Goal: Task Accomplishment & Management: Manage account settings

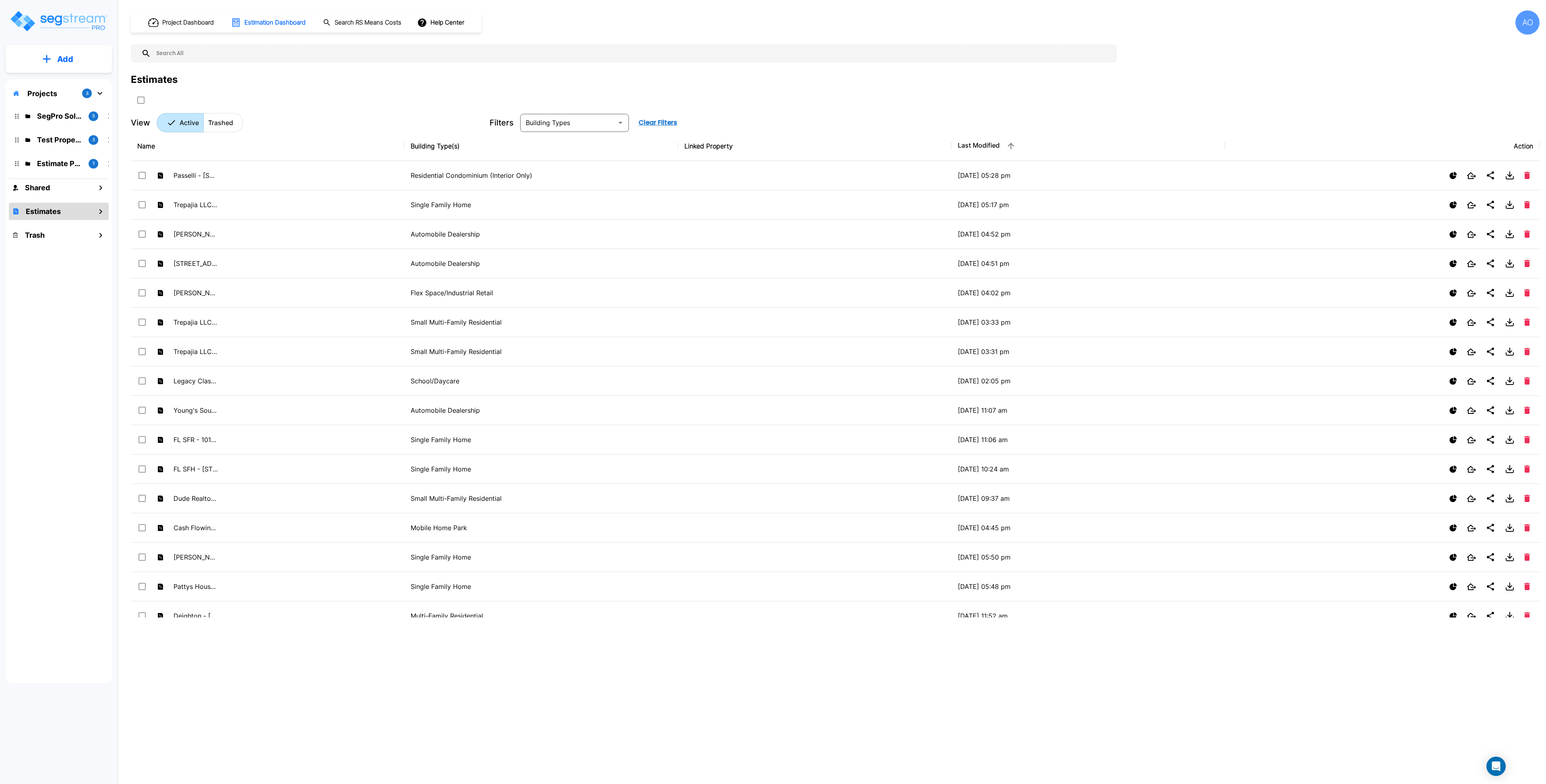
click at [772, 25] on div "AO" at bounding box center [1527, 22] width 24 height 24
click at [772, 137] on p "Manage Organization" at bounding box center [1481, 133] width 71 height 16
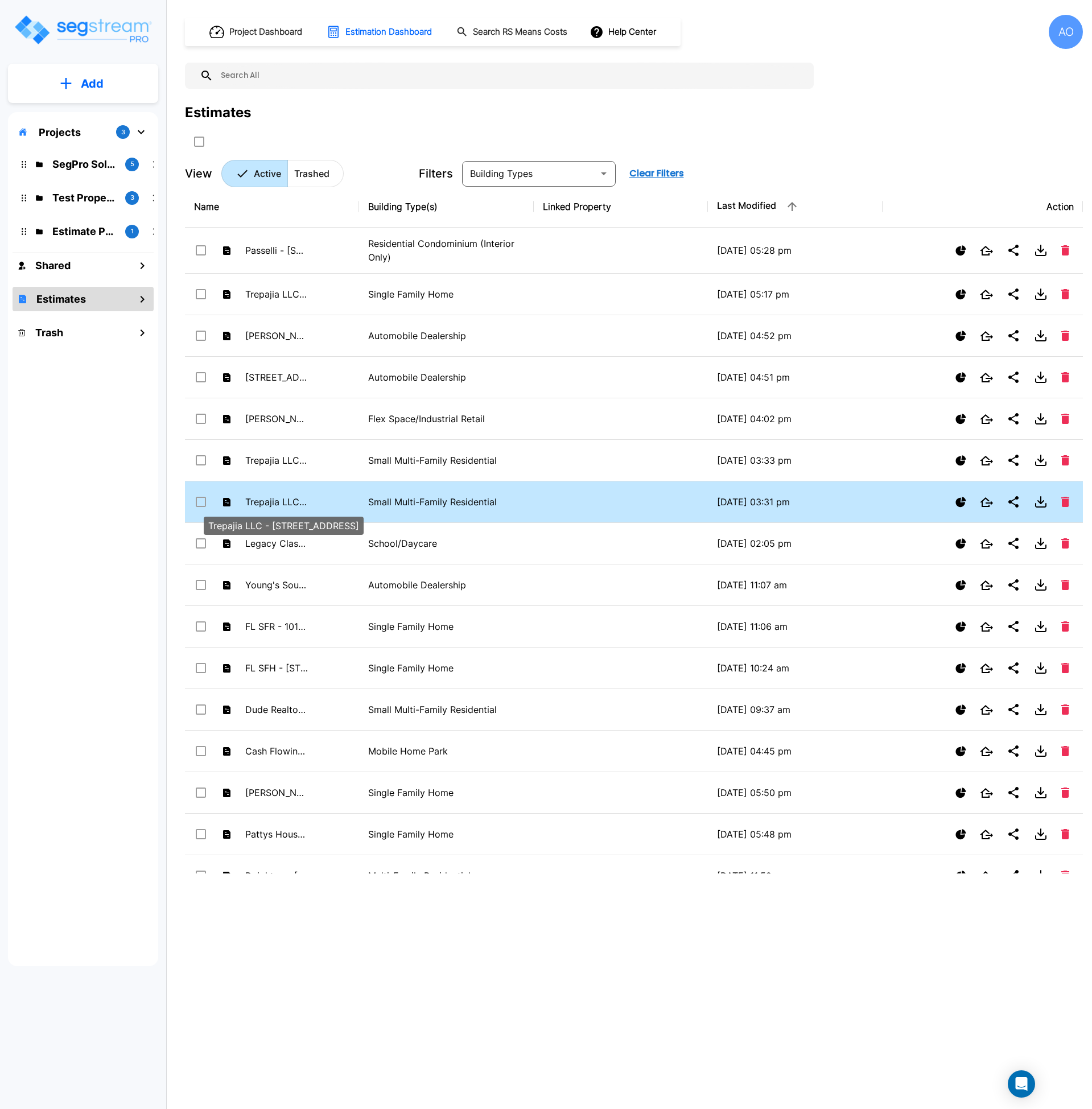
click at [300, 499] on p "Trepajia LLC - [STREET_ADDRESS]" at bounding box center [277, 502] width 63 height 14
checkbox input "true"
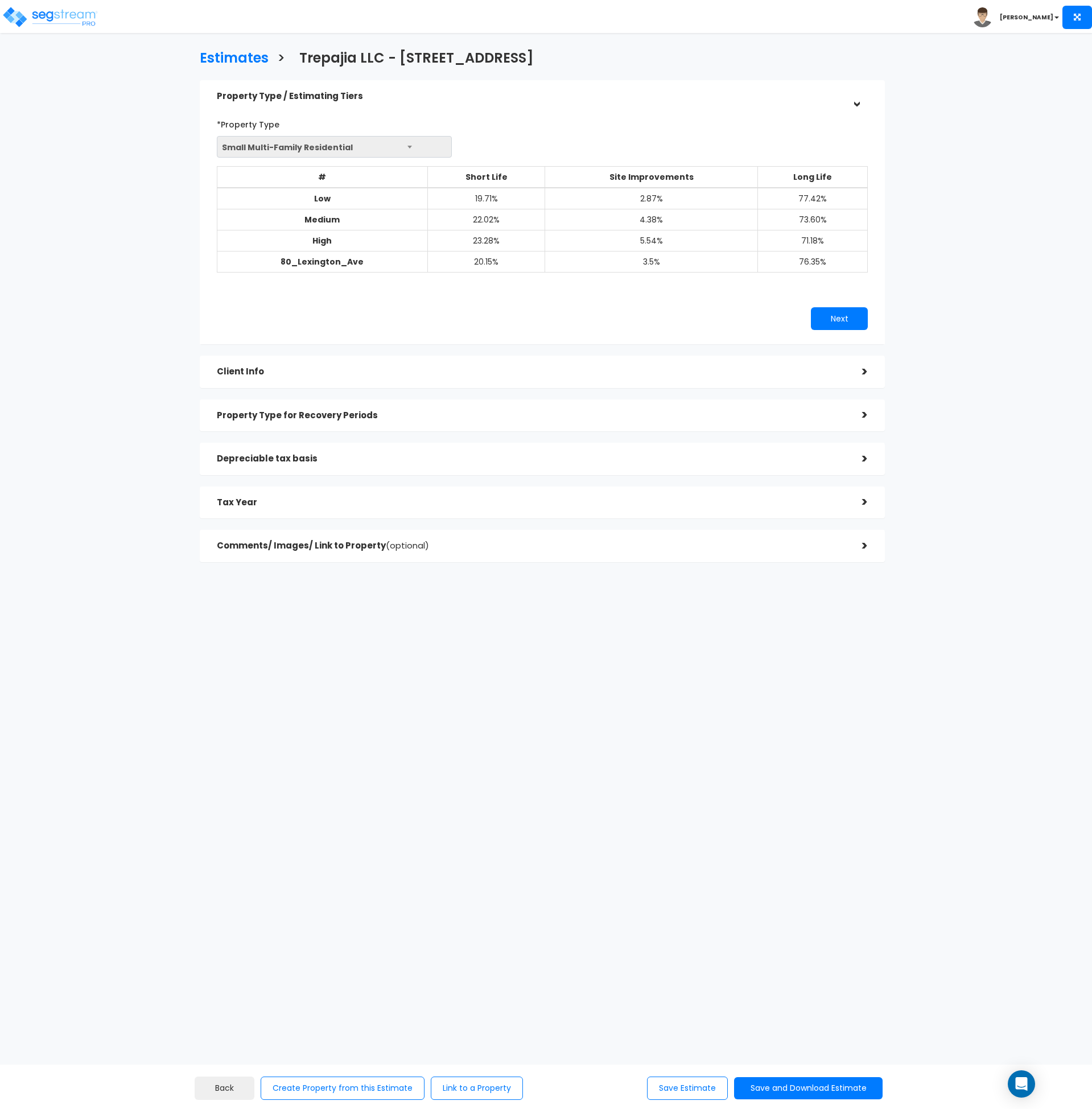
click at [322, 417] on h5 "Property Type for Recovery Periods" at bounding box center [531, 415] width 629 height 9
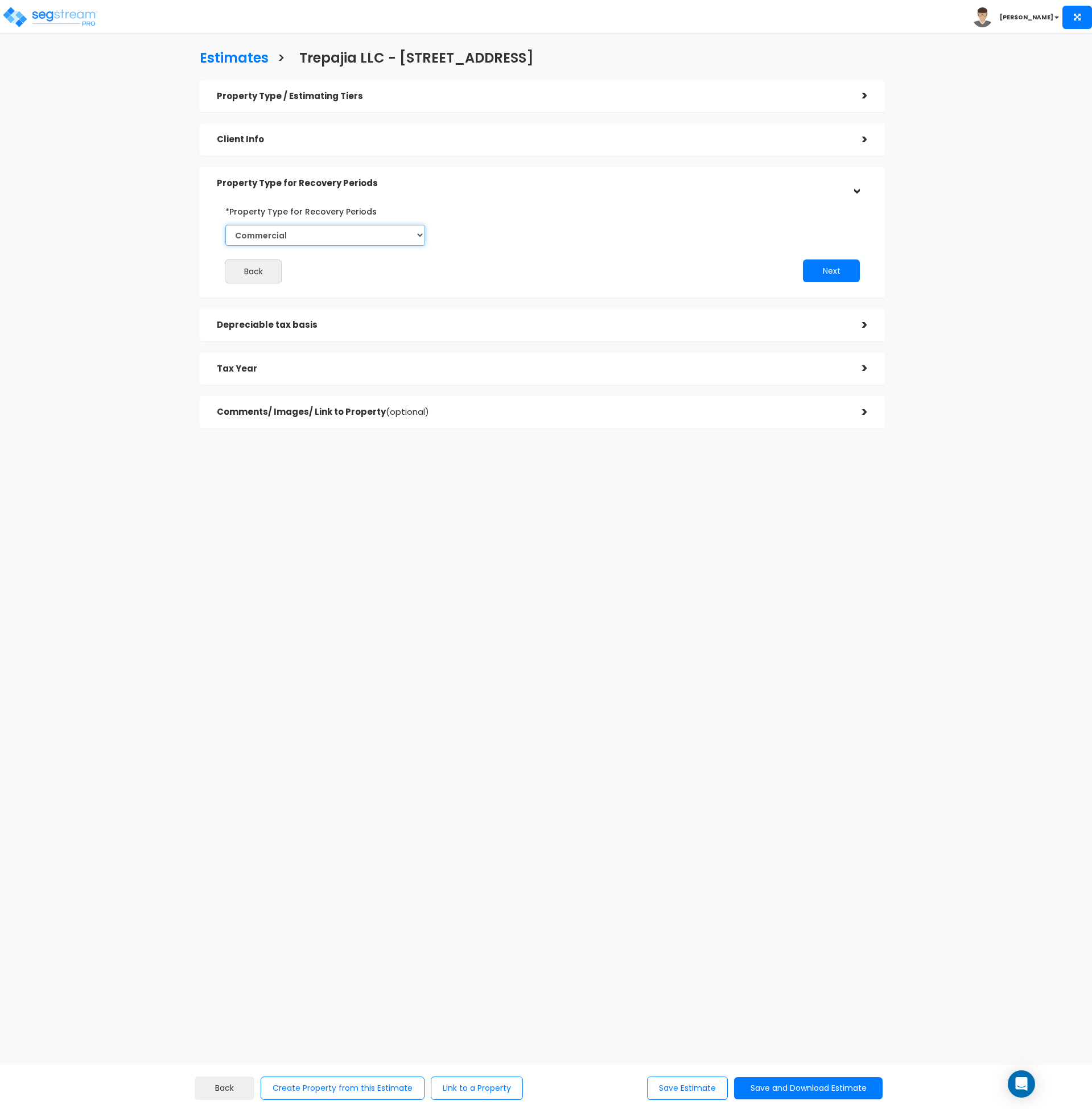
click at [294, 227] on select "Select Commercial Residential" at bounding box center [325, 235] width 199 height 21
select select "Residential"
click at [226, 225] on select "Select Commercial Residential" at bounding box center [325, 235] width 199 height 21
click at [287, 329] on h5 "Depreciable tax basis" at bounding box center [531, 325] width 629 height 9
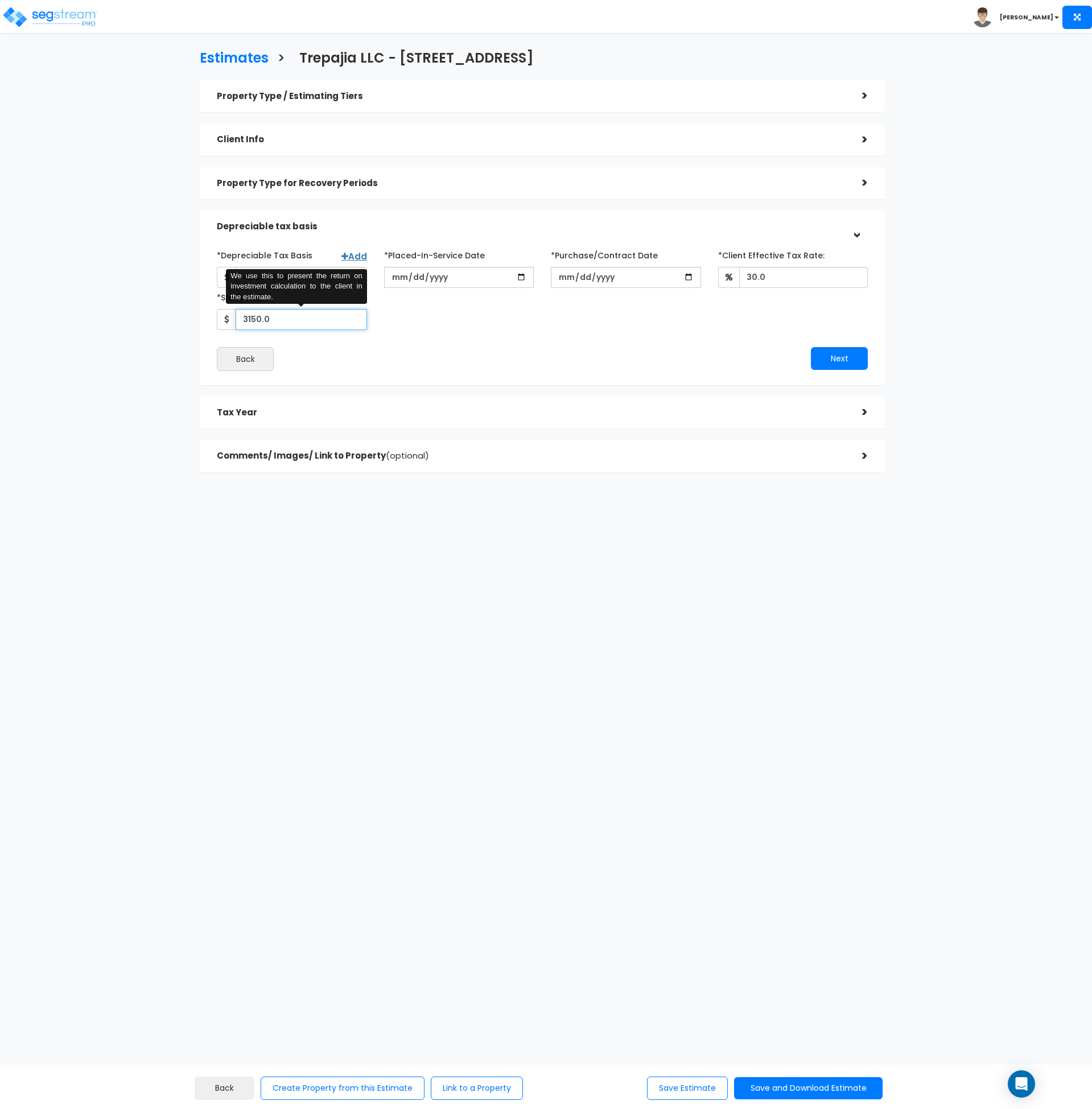
drag, startPoint x: 277, startPoint y: 322, endPoint x: 223, endPoint y: 322, distance: 54.0
click at [223, 322] on div "3150.0 We use this to present the return on investment calculation to the clien…" at bounding box center [292, 319] width 150 height 21
type input "2,850"
click at [434, 345] on div "*Depreciable Tax Basis Add 428,793.39 *Placed-In-Service Date 30.0 Back" at bounding box center [542, 309] width 651 height 126
click at [829, 358] on button "Next" at bounding box center [839, 358] width 57 height 23
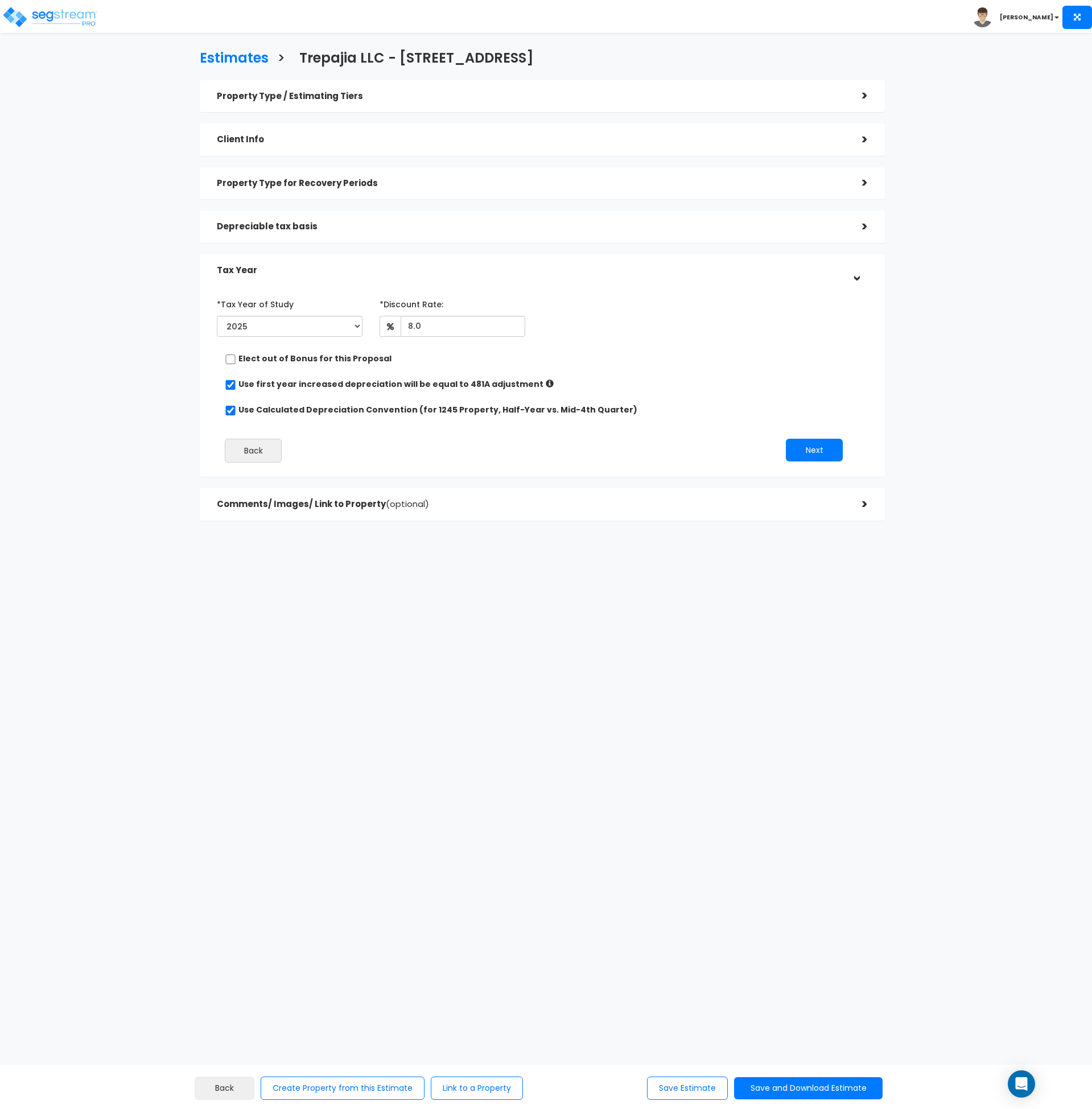
click at [258, 179] on h5 "Property Type for Recovery Periods" at bounding box center [531, 183] width 629 height 9
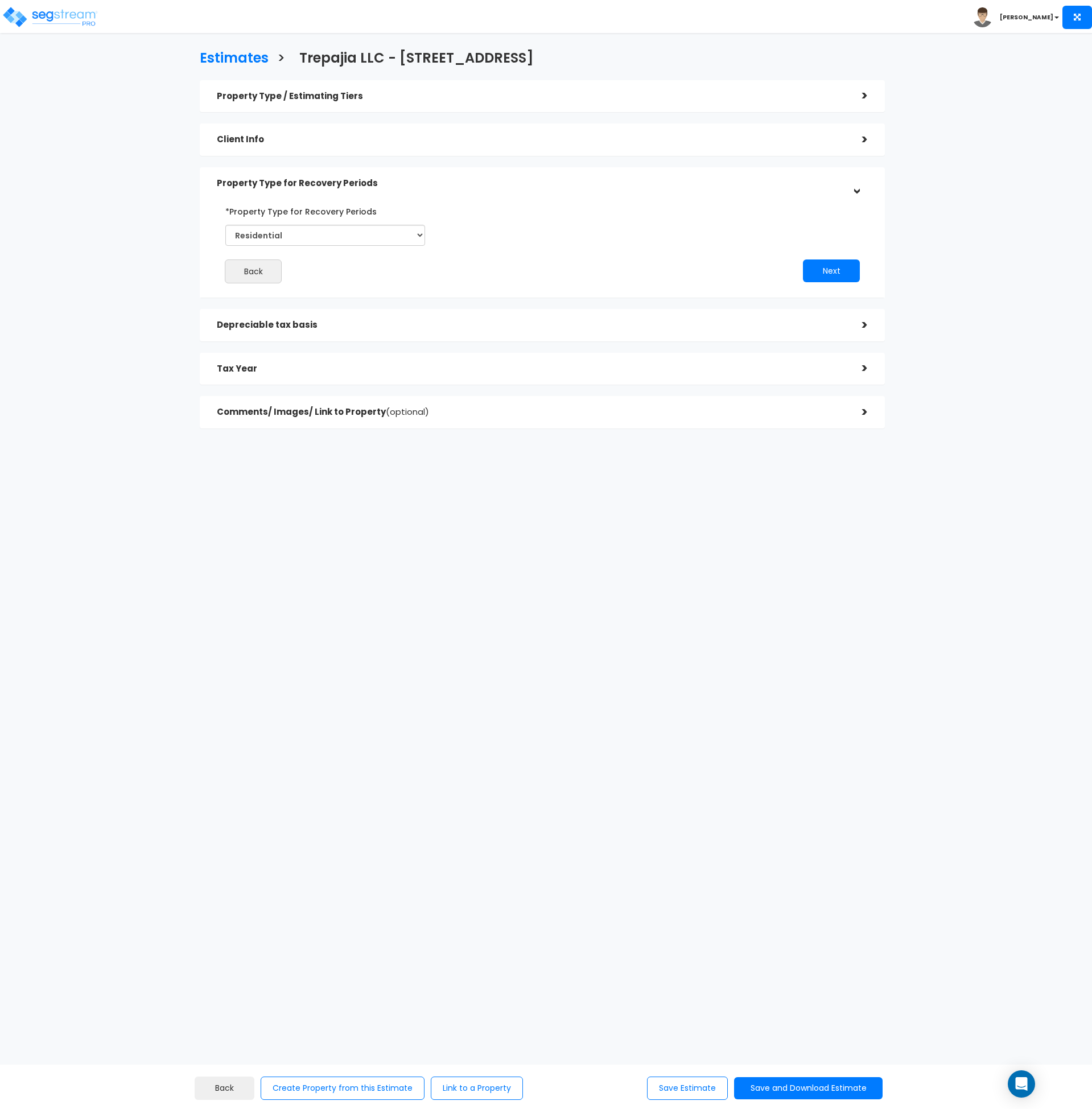
click at [367, 368] on h5 "Tax Year" at bounding box center [531, 368] width 629 height 9
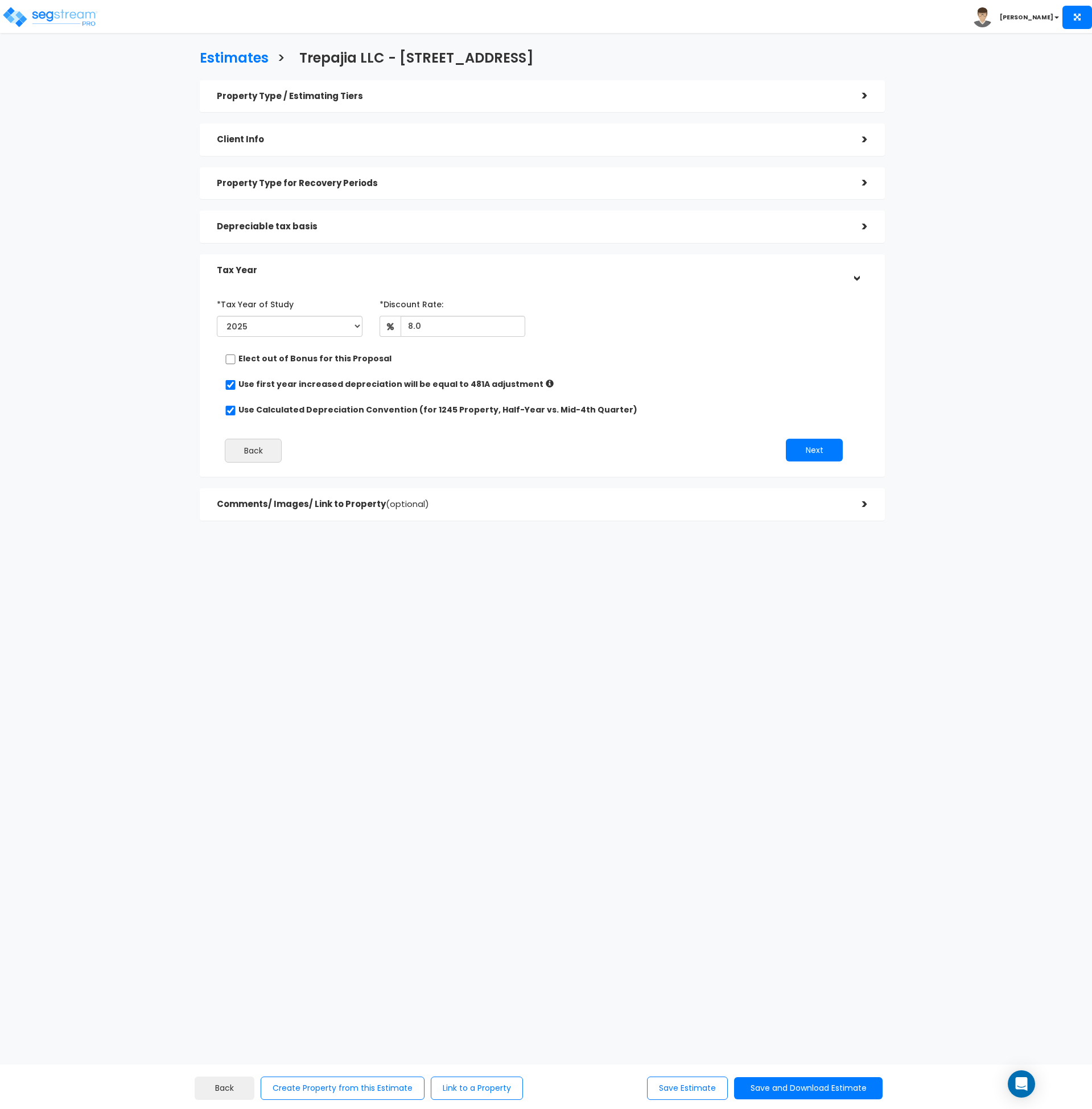
click at [313, 227] on h5 "Depreciable tax basis" at bounding box center [531, 227] width 629 height 9
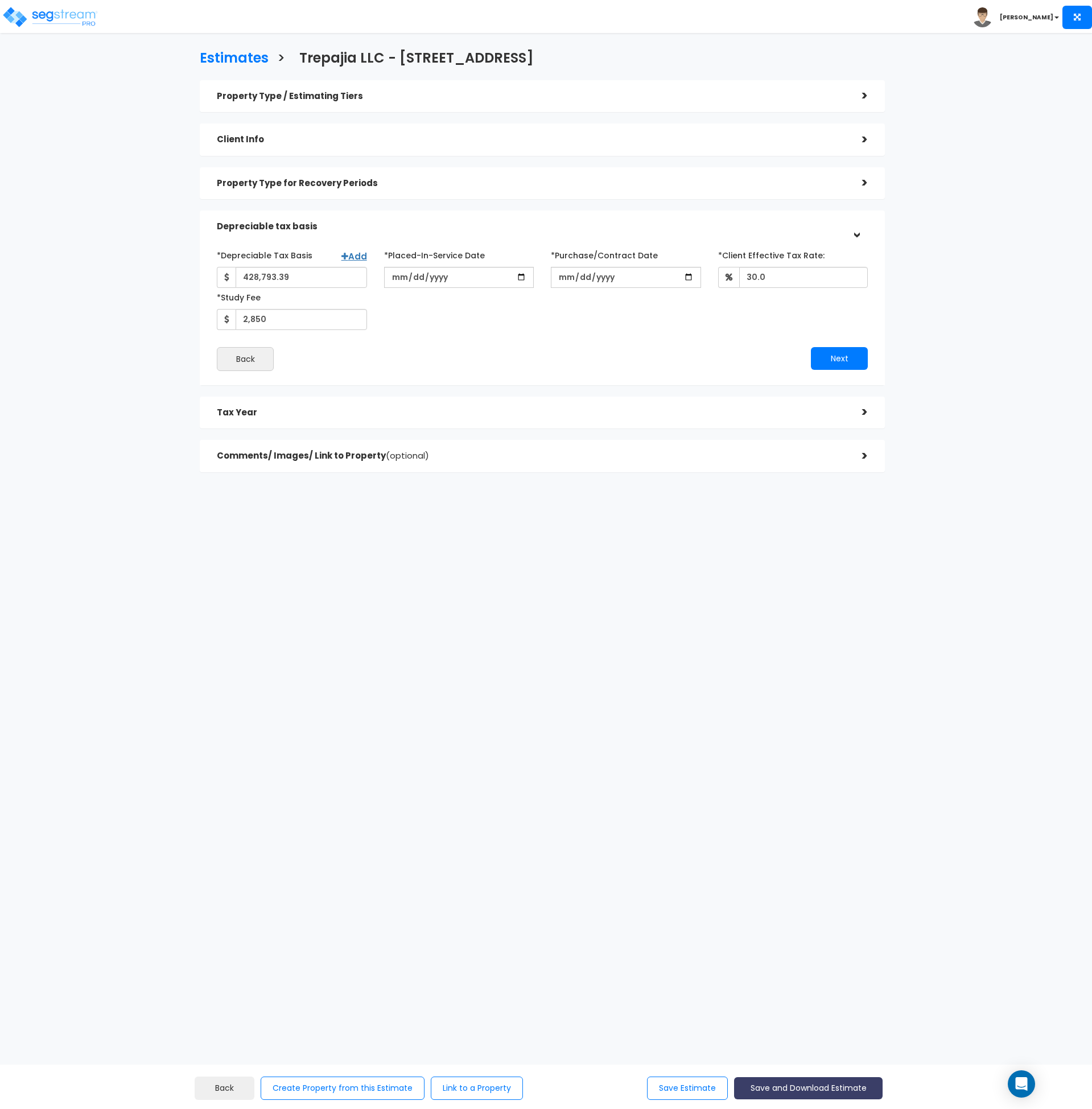
click at [789, 1084] on button "Save and Download Estimate" at bounding box center [808, 1089] width 148 height 22
click at [807, 1033] on link "Custom Estimate" at bounding box center [809, 1034] width 146 height 26
click at [217, 59] on h3 "Estimates" at bounding box center [233, 59] width 69 height 18
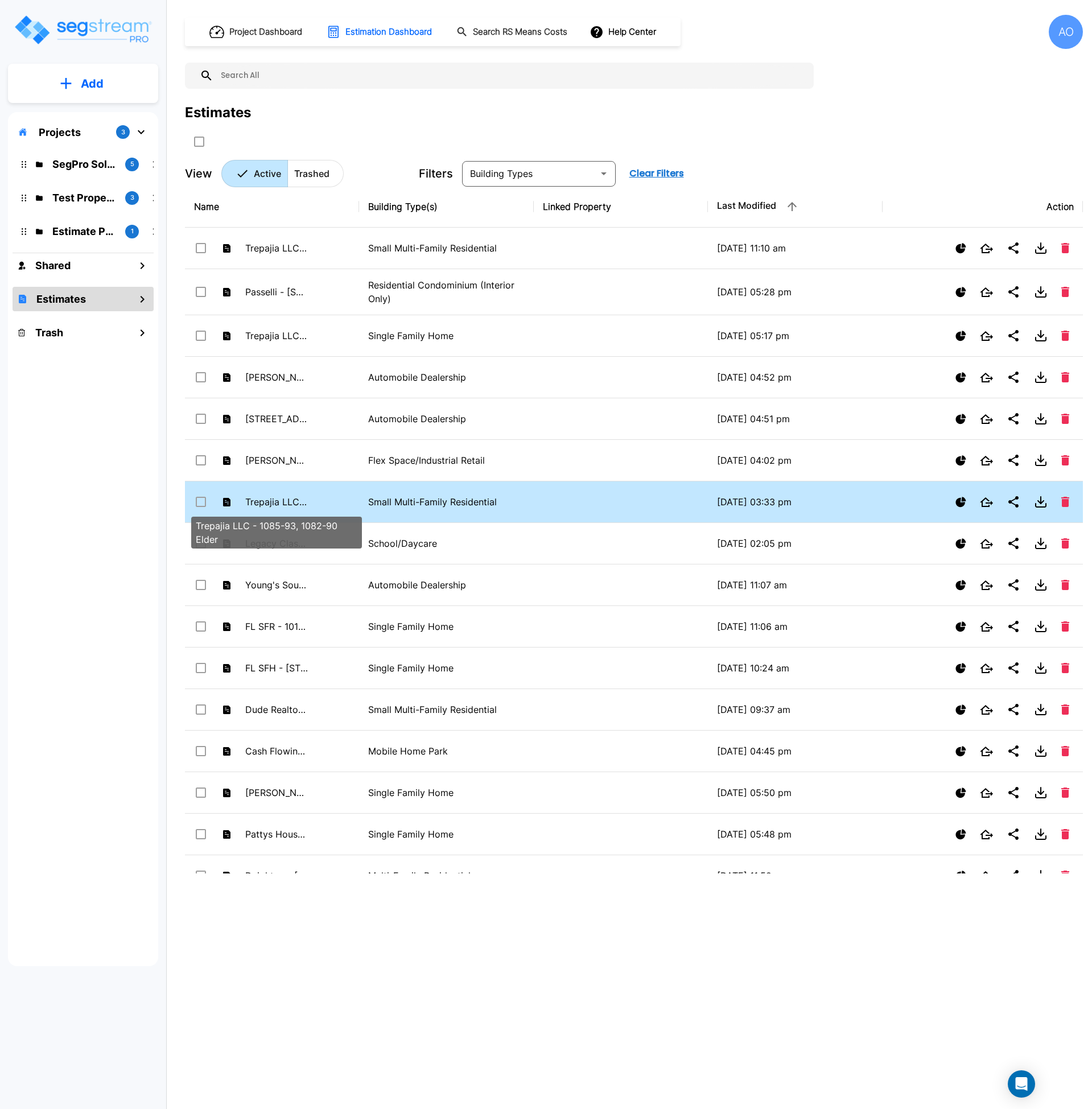
click at [274, 496] on p "Trepajia LLC - 1085-93, 1082-90 Elder" at bounding box center [277, 502] width 63 height 14
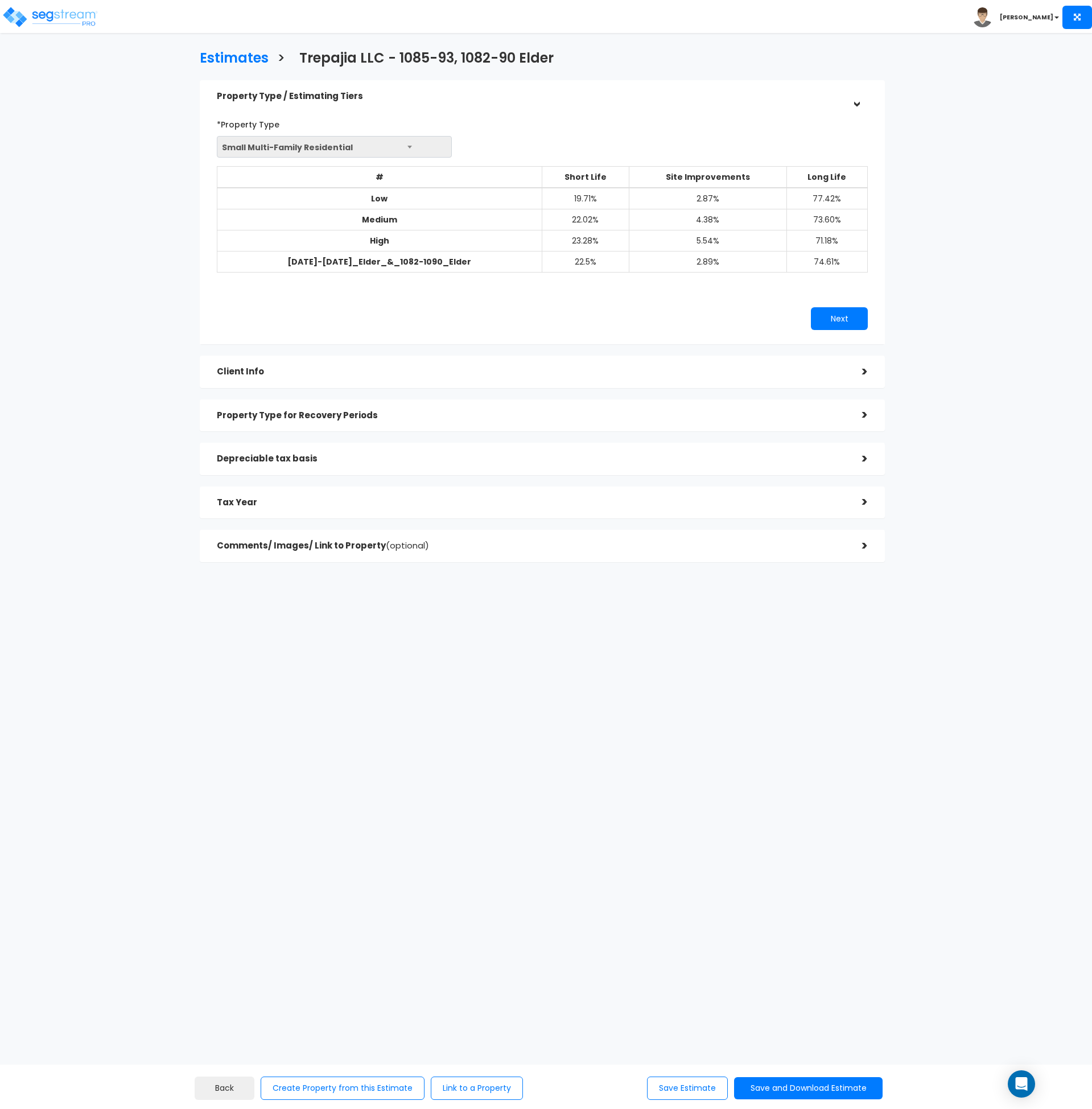
click at [269, 376] on h5 "Client Info" at bounding box center [531, 372] width 629 height 9
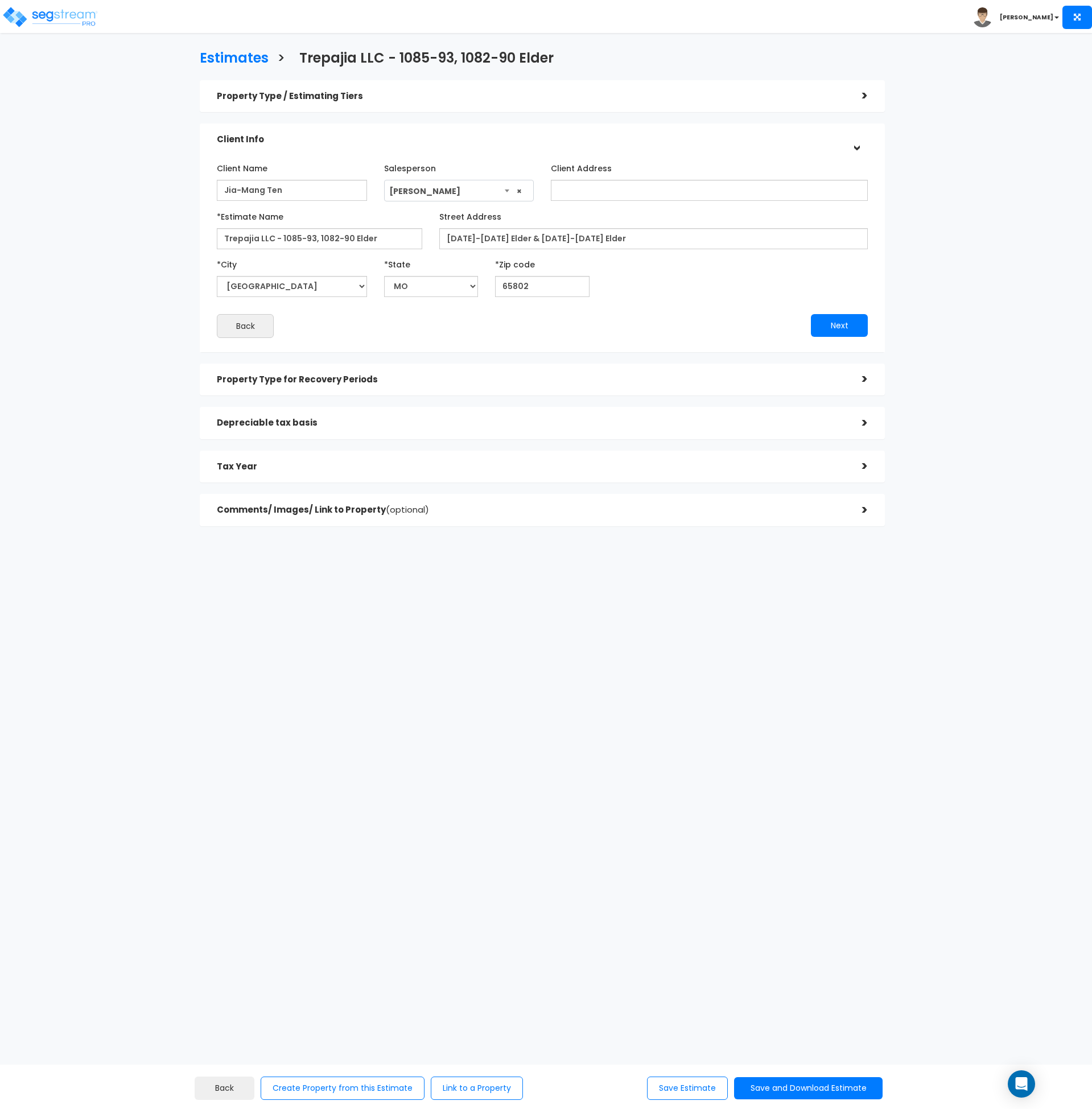
click at [270, 376] on h5 "Property Type for Recovery Periods" at bounding box center [531, 379] width 629 height 9
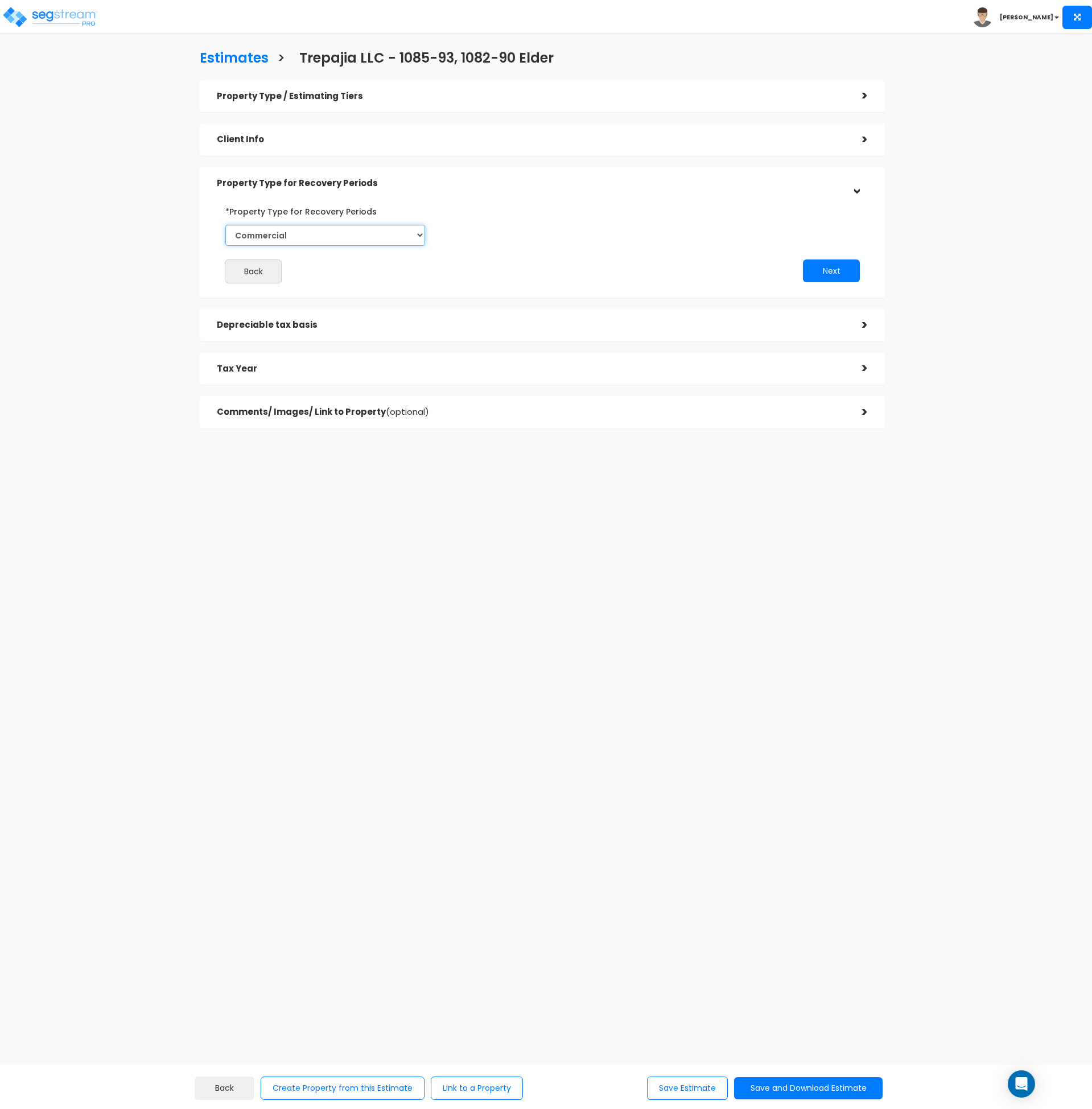
click at [274, 227] on select "Select Commercial Residential" at bounding box center [325, 235] width 199 height 21
select select "Residential"
click at [226, 225] on select "Select Commercial Residential" at bounding box center [325, 235] width 199 height 21
click at [274, 364] on h5 "Tax Year" at bounding box center [531, 368] width 629 height 9
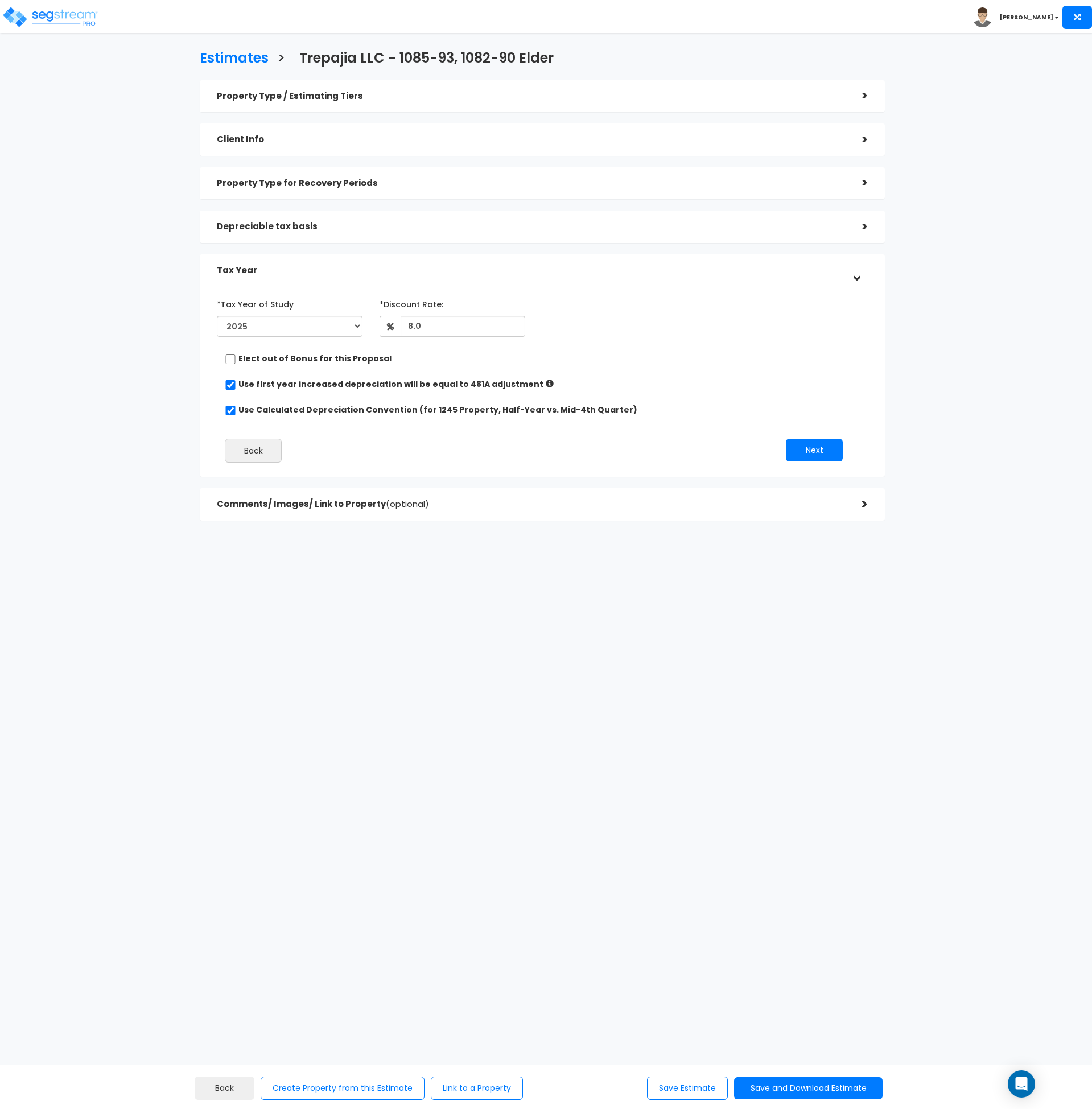
click at [270, 230] on h5 "Depreciable tax basis" at bounding box center [531, 227] width 629 height 9
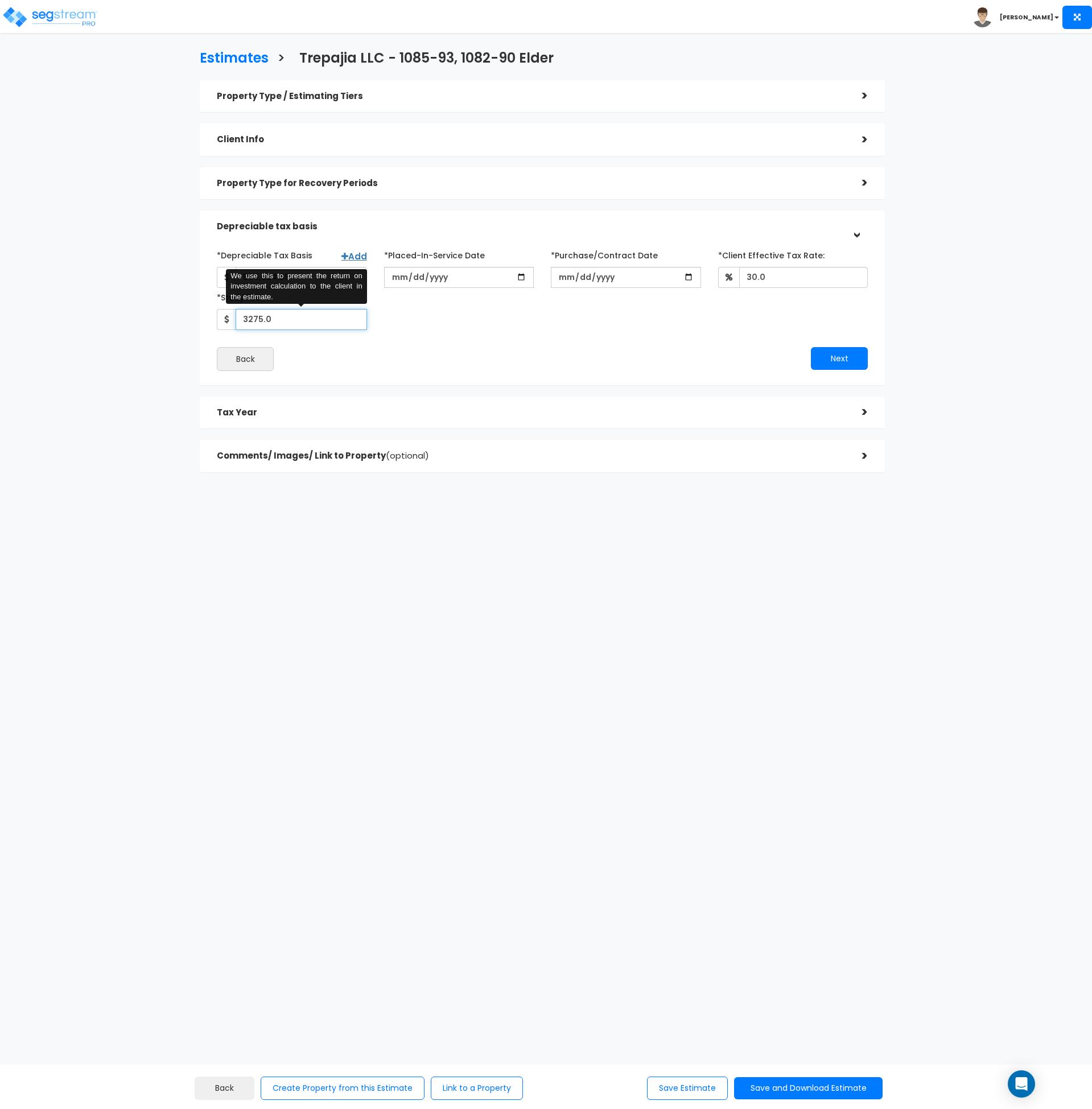
drag, startPoint x: 284, startPoint y: 319, endPoint x: 245, endPoint y: 316, distance: 39.1
click at [245, 316] on input "3275.0" at bounding box center [301, 319] width 132 height 21
type input "3,100"
click at [398, 350] on div "Back" at bounding box center [376, 359] width 334 height 24
click at [787, 1085] on button "Save and Download Estimate" at bounding box center [808, 1089] width 148 height 22
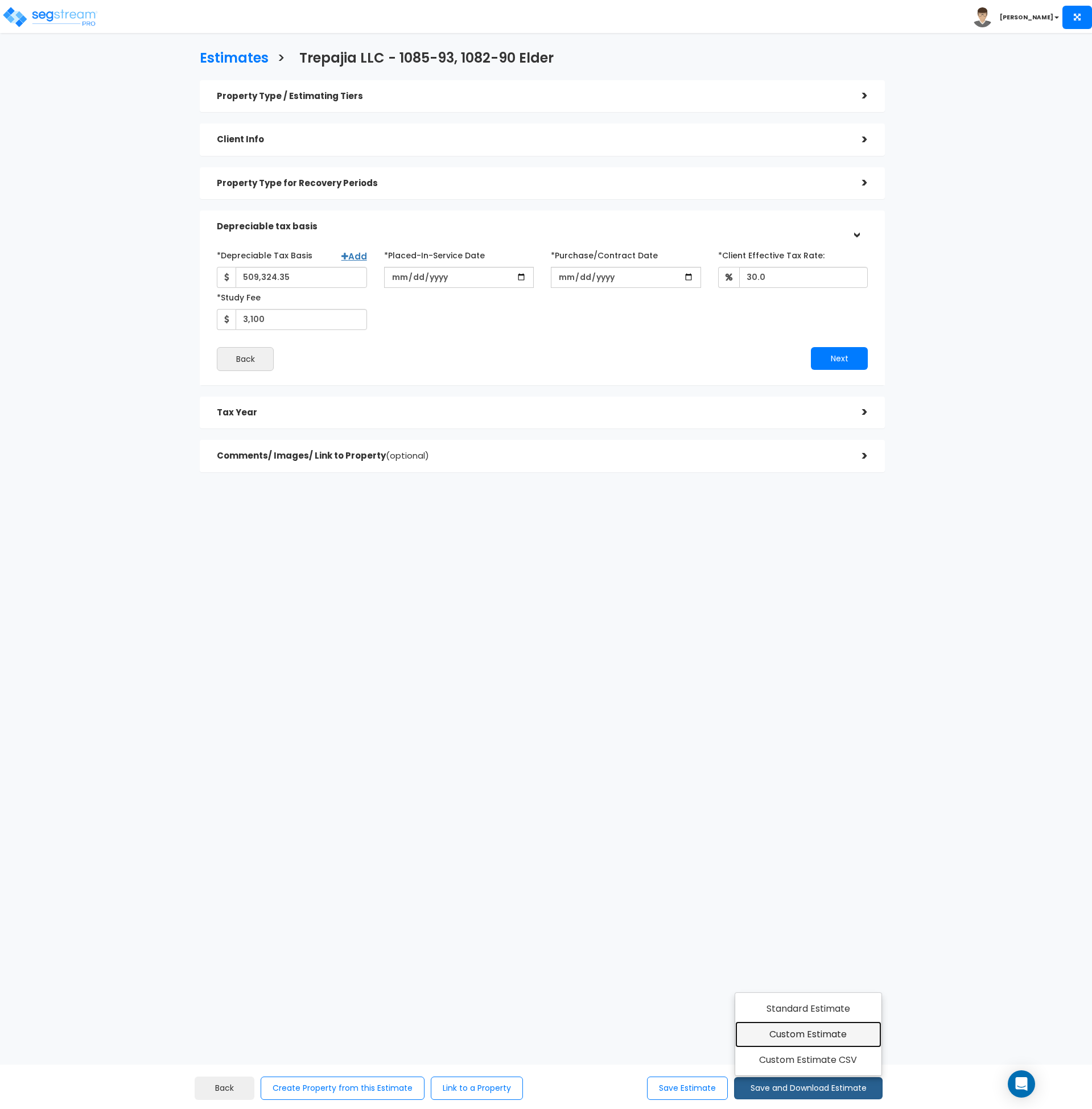
click at [798, 1040] on link "Custom Estimate" at bounding box center [809, 1034] width 146 height 26
click at [234, 58] on h3 "Estimates" at bounding box center [233, 59] width 69 height 18
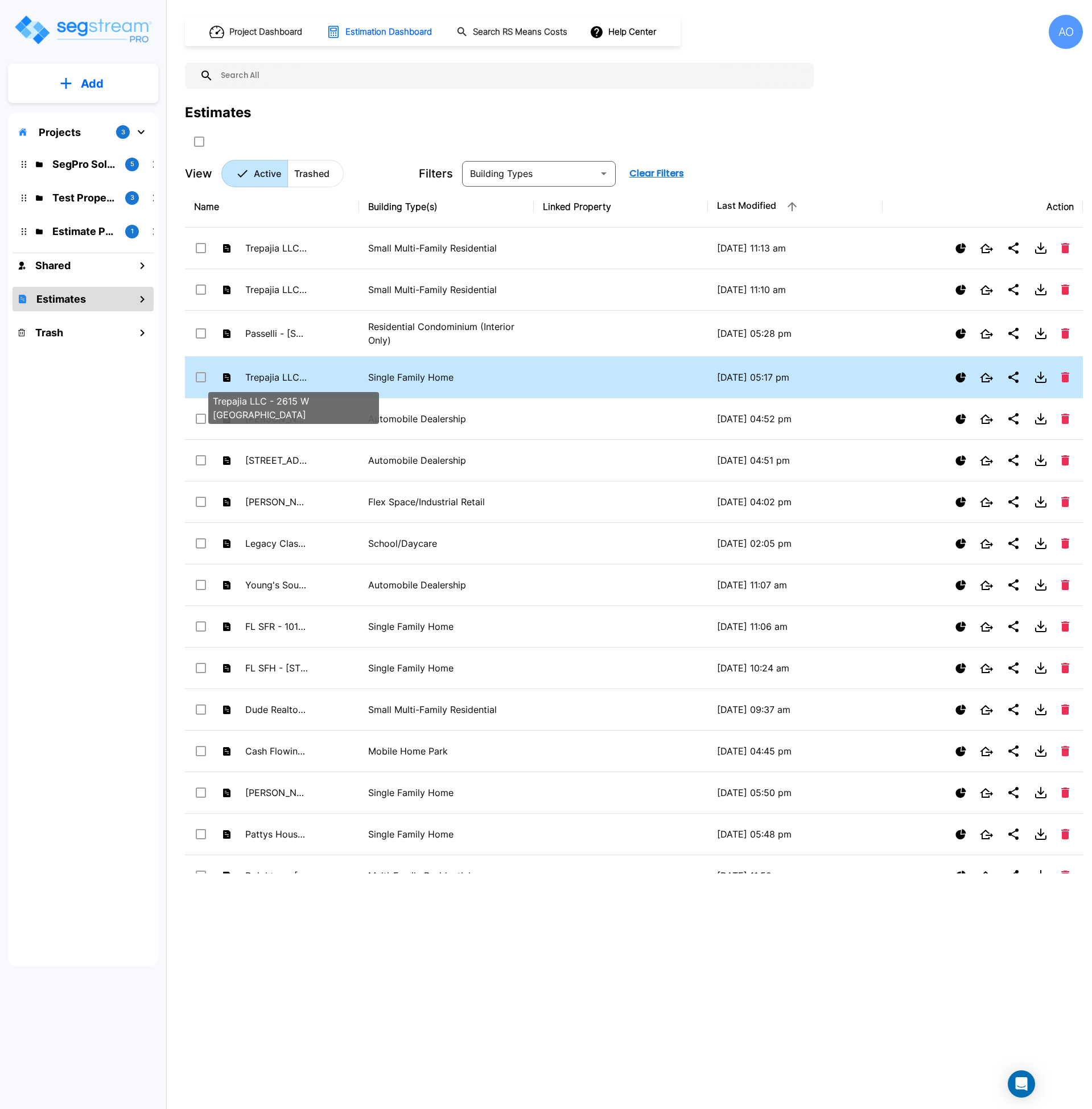
click at [267, 383] on p "Trepajia LLC - 2615 W [GEOGRAPHIC_DATA]" at bounding box center [277, 378] width 63 height 14
checkbox input "true"
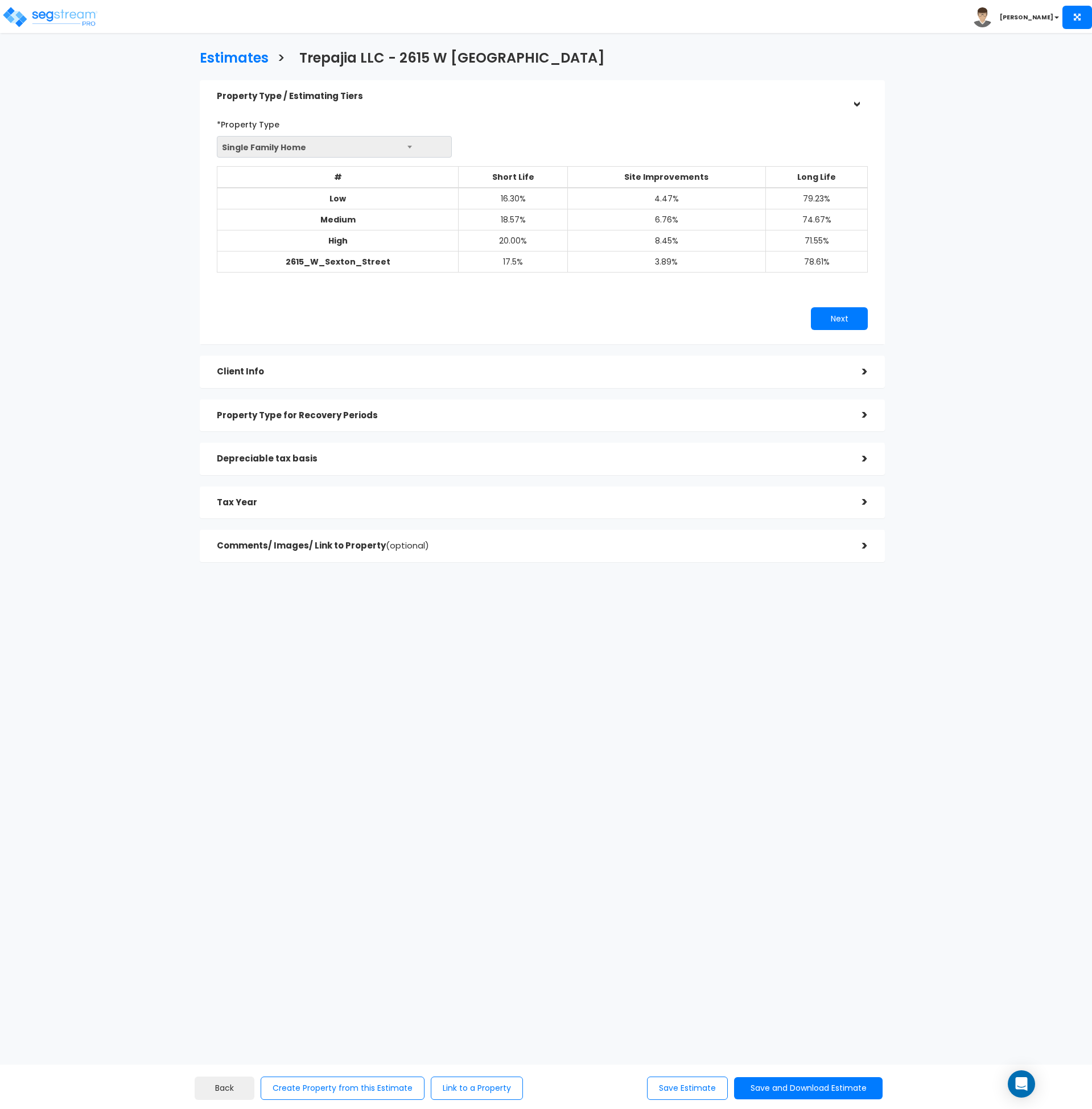
click at [279, 411] on h5 "Property Type for Recovery Periods" at bounding box center [531, 415] width 629 height 9
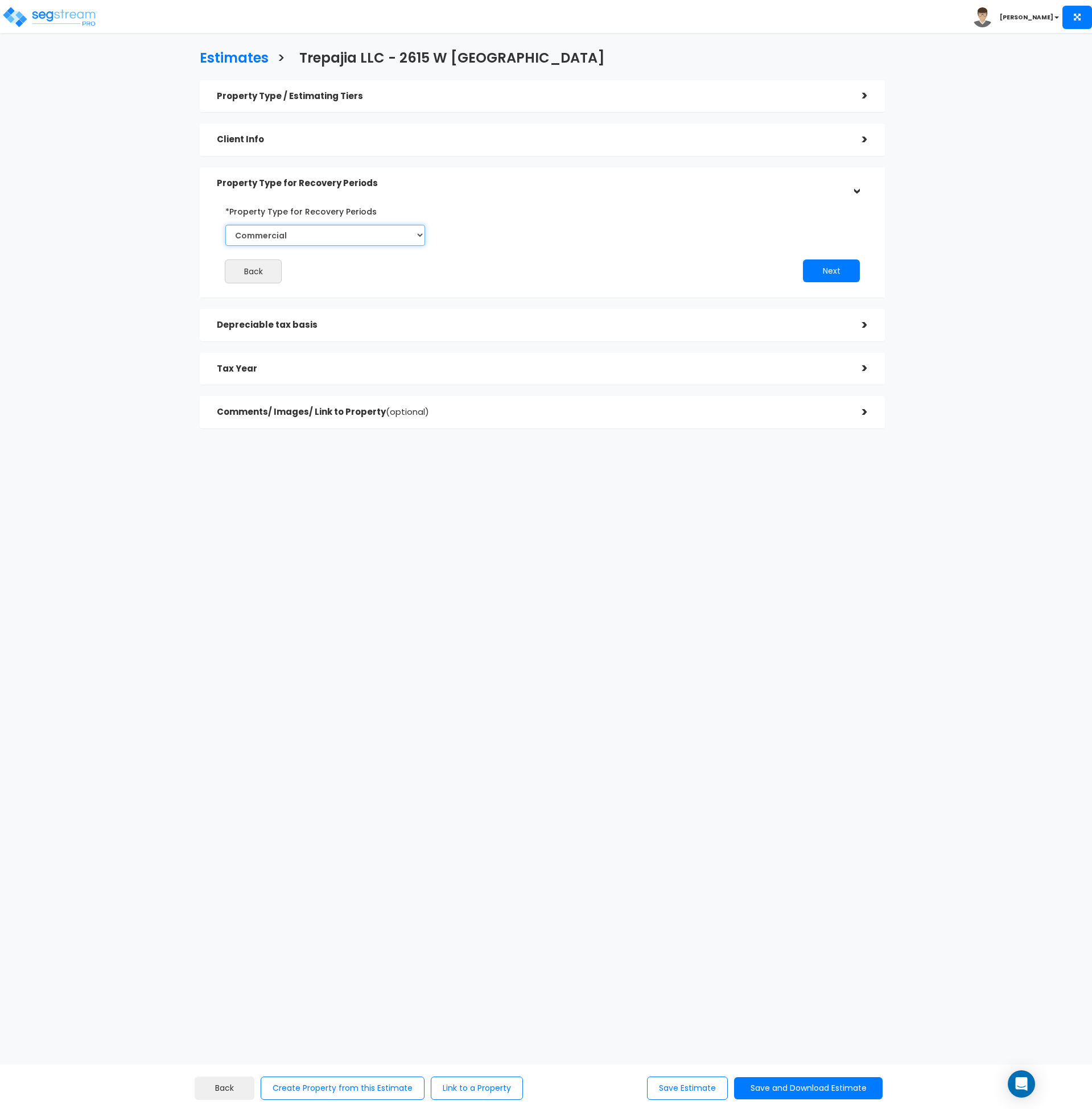
click at [270, 237] on select "Select Commercial Residential" at bounding box center [325, 235] width 199 height 21
select select "Residential"
click at [226, 225] on select "Select Commercial Residential" at bounding box center [325, 235] width 199 height 21
click at [273, 330] on h5 "Depreciable tax basis" at bounding box center [531, 325] width 629 height 9
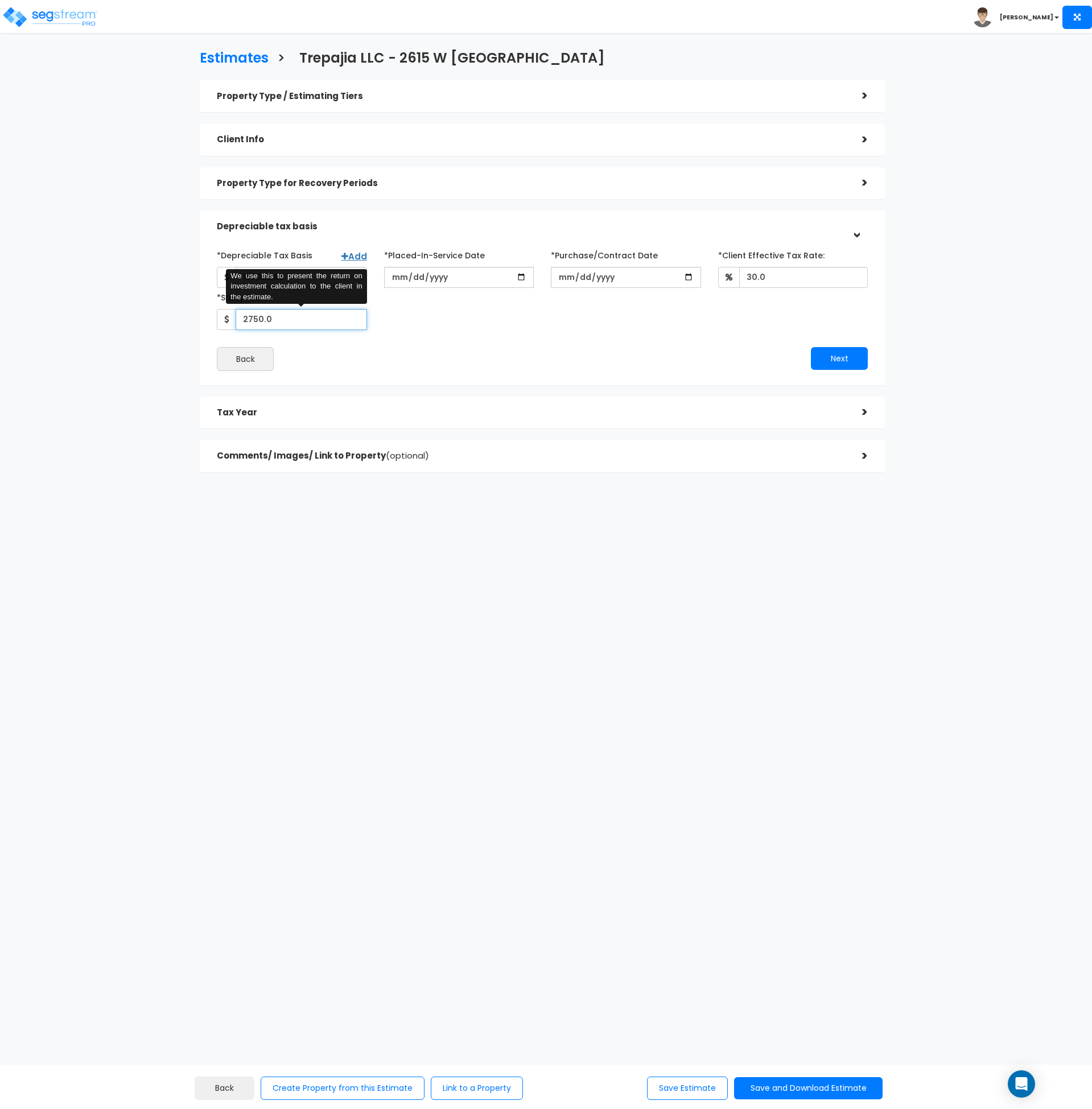
drag, startPoint x: 278, startPoint y: 321, endPoint x: 234, endPoint y: 321, distance: 44.0
click at [234, 321] on div "2750.0 We use this to present the return on investment calculation to the clien…" at bounding box center [292, 319] width 150 height 21
type input "2,650"
click at [539, 341] on div "*Depreciable Tax Basis Add 167,129.63 *Placed-In-Service Date 30.0 Back" at bounding box center [542, 309] width 651 height 126
click at [790, 1086] on button "Save and Download Estimate" at bounding box center [808, 1089] width 148 height 22
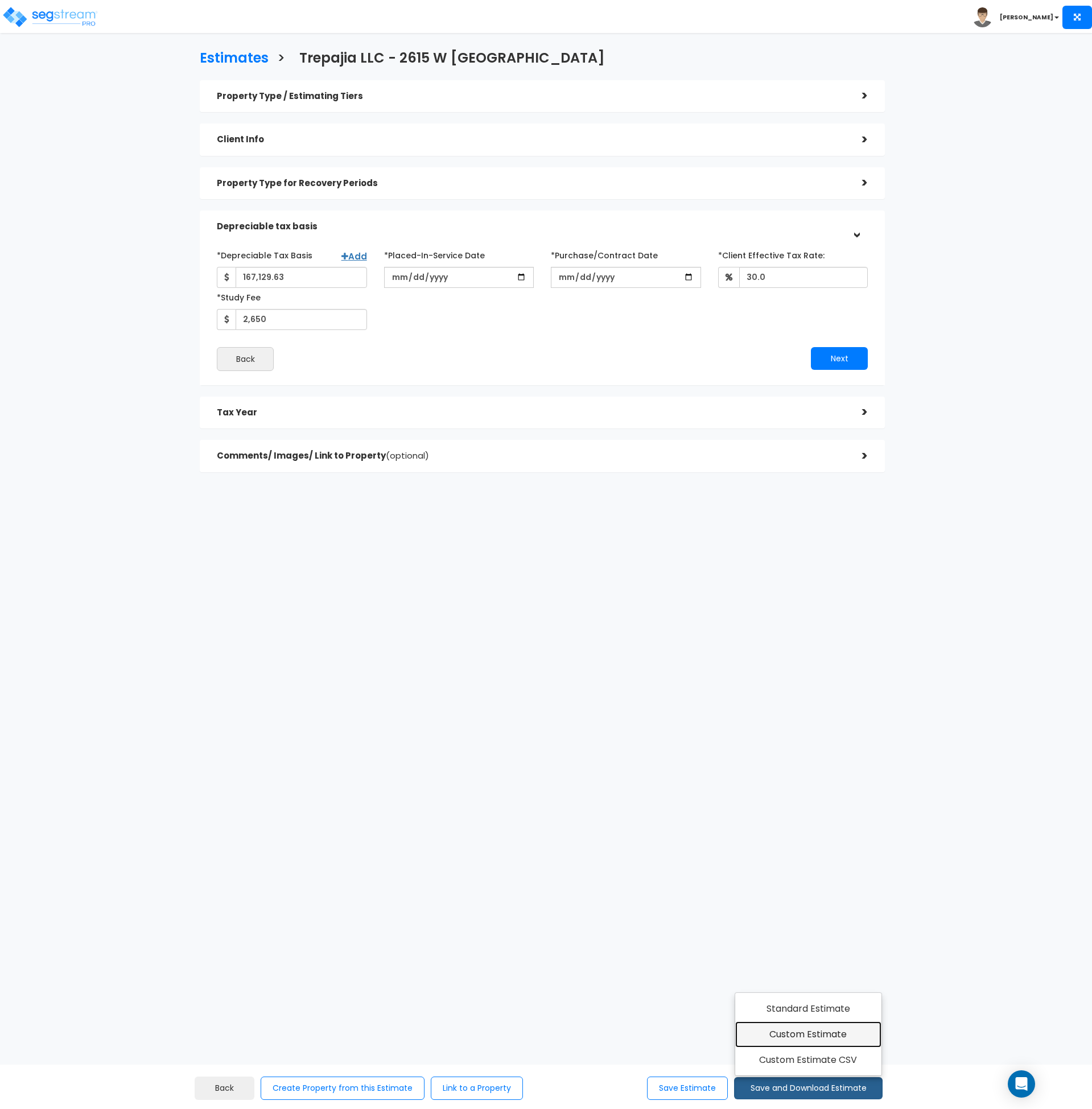
click at [794, 1039] on link "Custom Estimate" at bounding box center [809, 1034] width 146 height 26
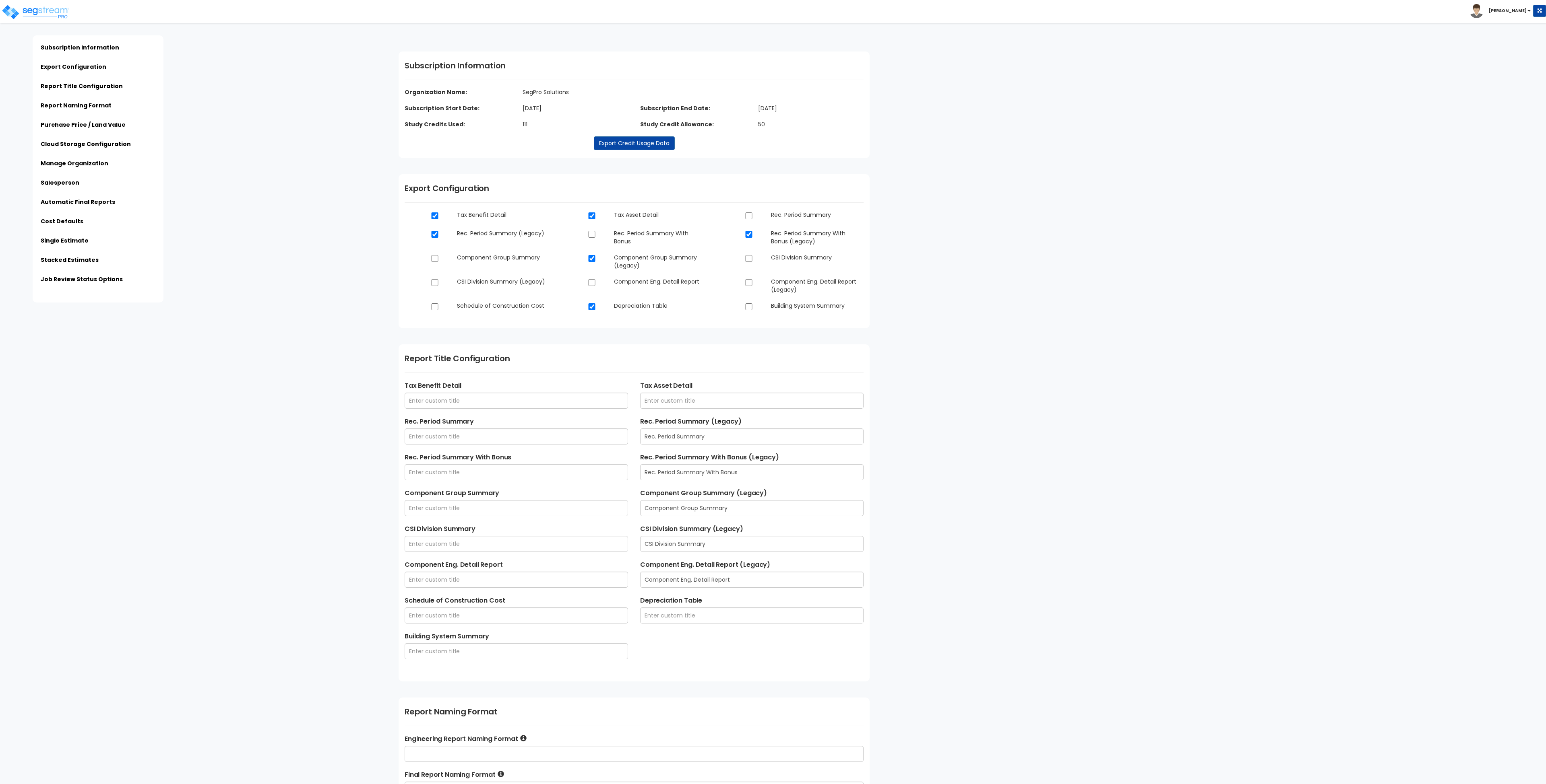
type input "SegPro Solutions LLC - Final Cost Segregation Study - $ENTITY_NAME - $STREET_AD…"
type input "SegPro Solutions LLC - Estimate of Benefits - $ESTIMATE_NAME - $STREET_ADDRESS …"
type input "SegPro Solutions"
type input "Draper, [US_STATE]"
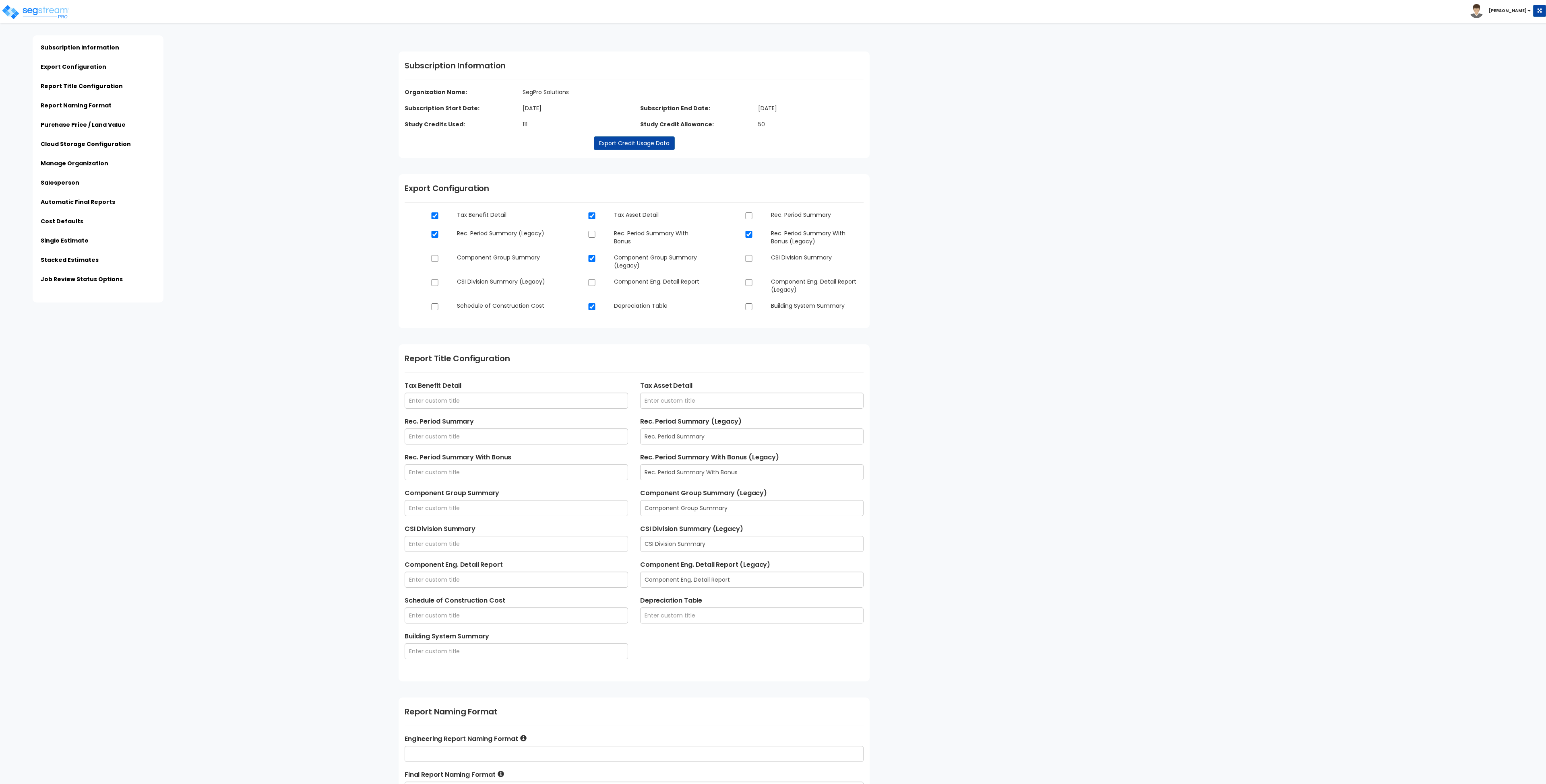
type input "[PERSON_NAME][EMAIL_ADDRESS][DOMAIN_NAME]"
type input "[PHONE_NUMBER]"
type input "[PERSON_NAME]"
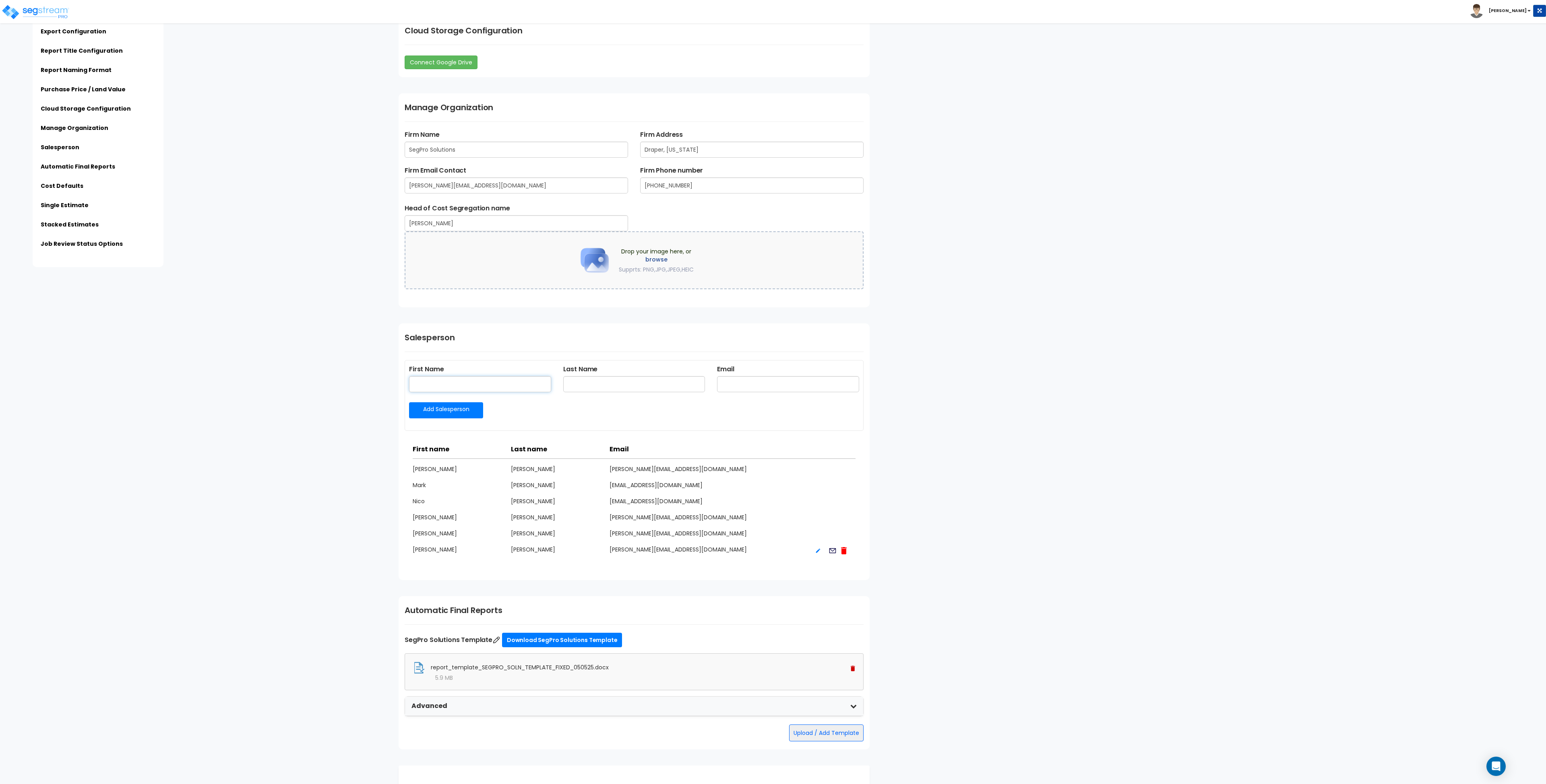
click at [439, 388] on input "text" at bounding box center [480, 384] width 142 height 16
type input "[PERSON_NAME]"
type input "Steve@SegProSolutions.com"
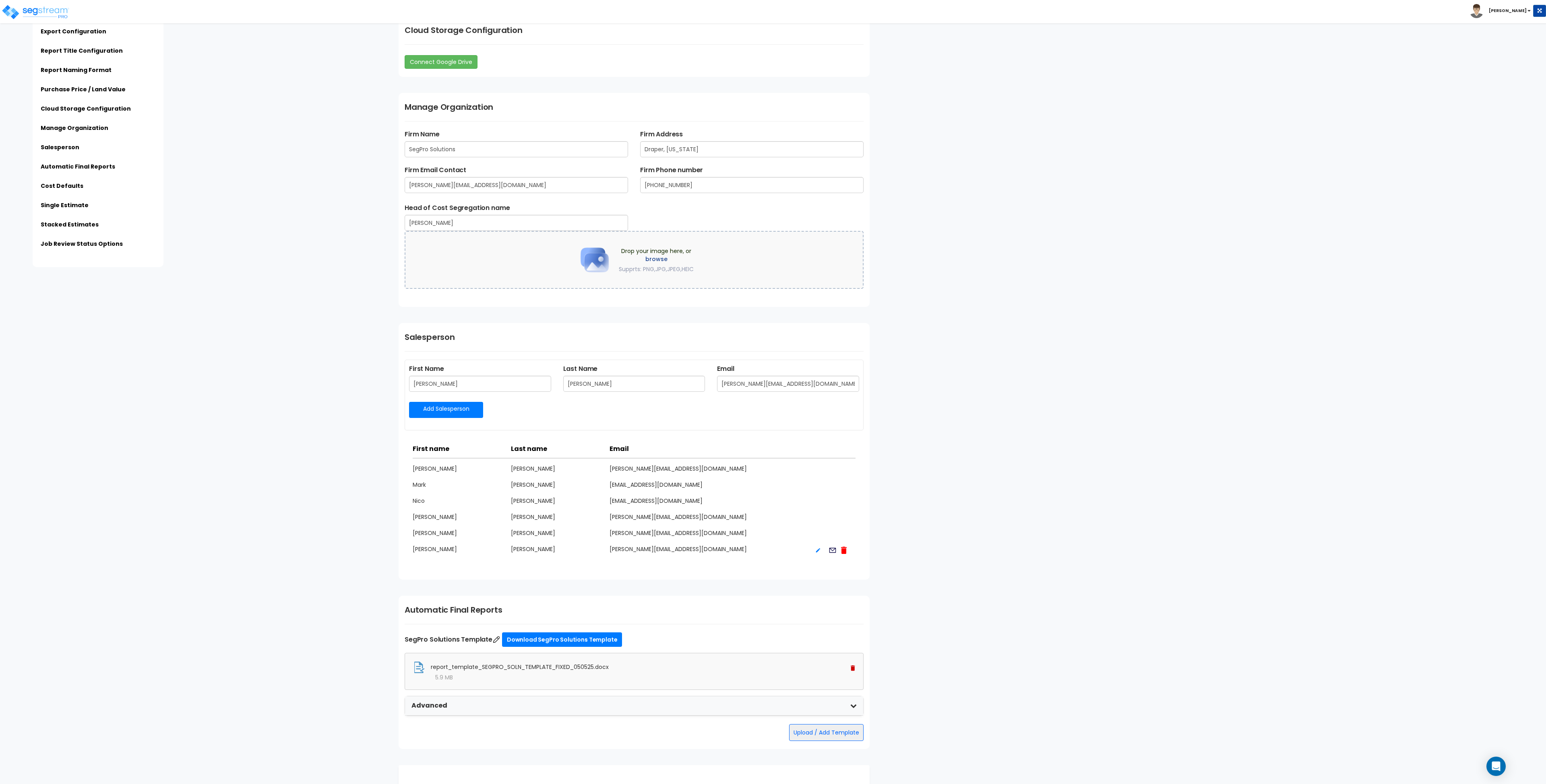
click at [436, 414] on link "Add Salesperson" at bounding box center [446, 410] width 74 height 16
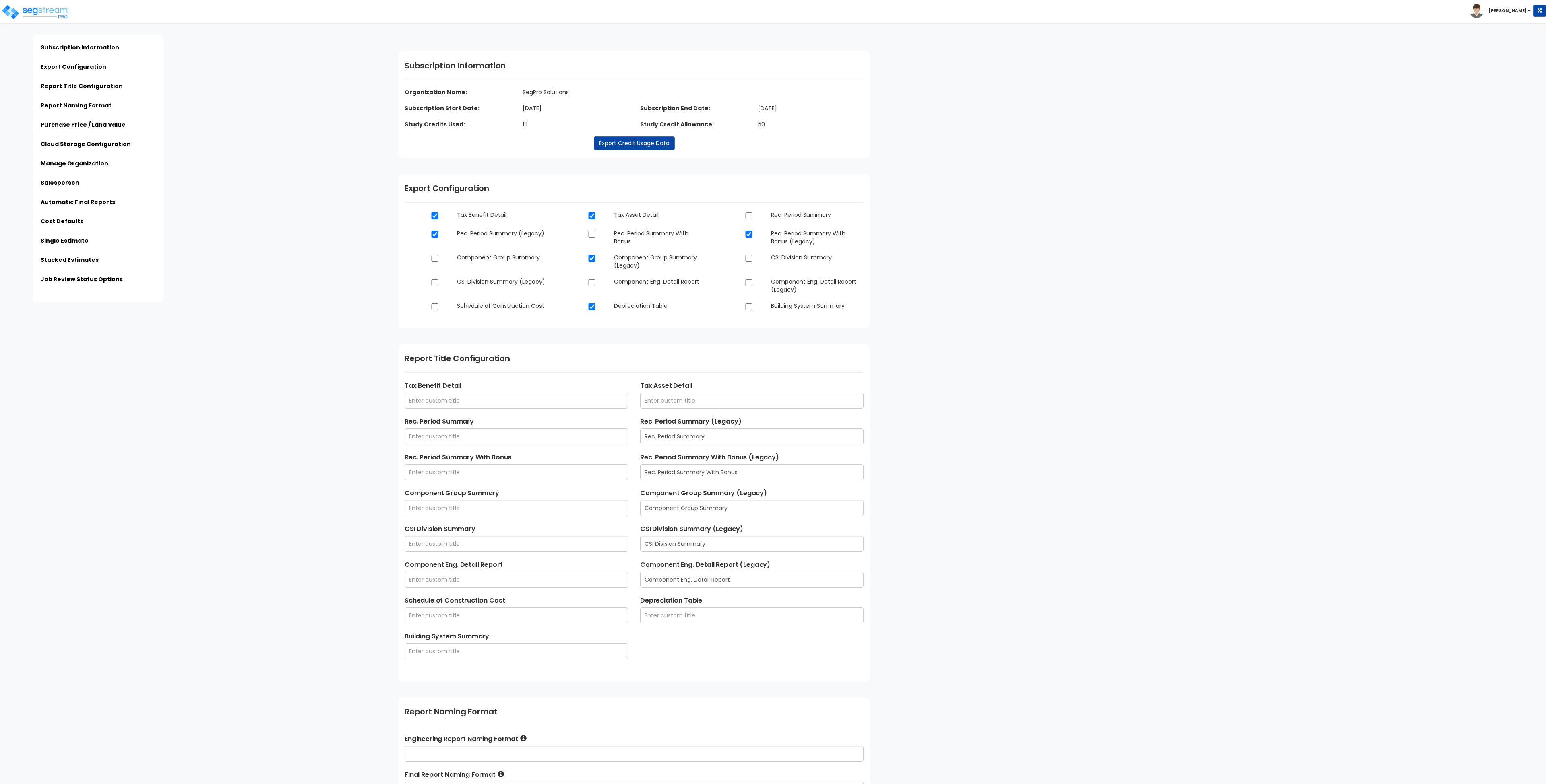
scroll to position [925, 0]
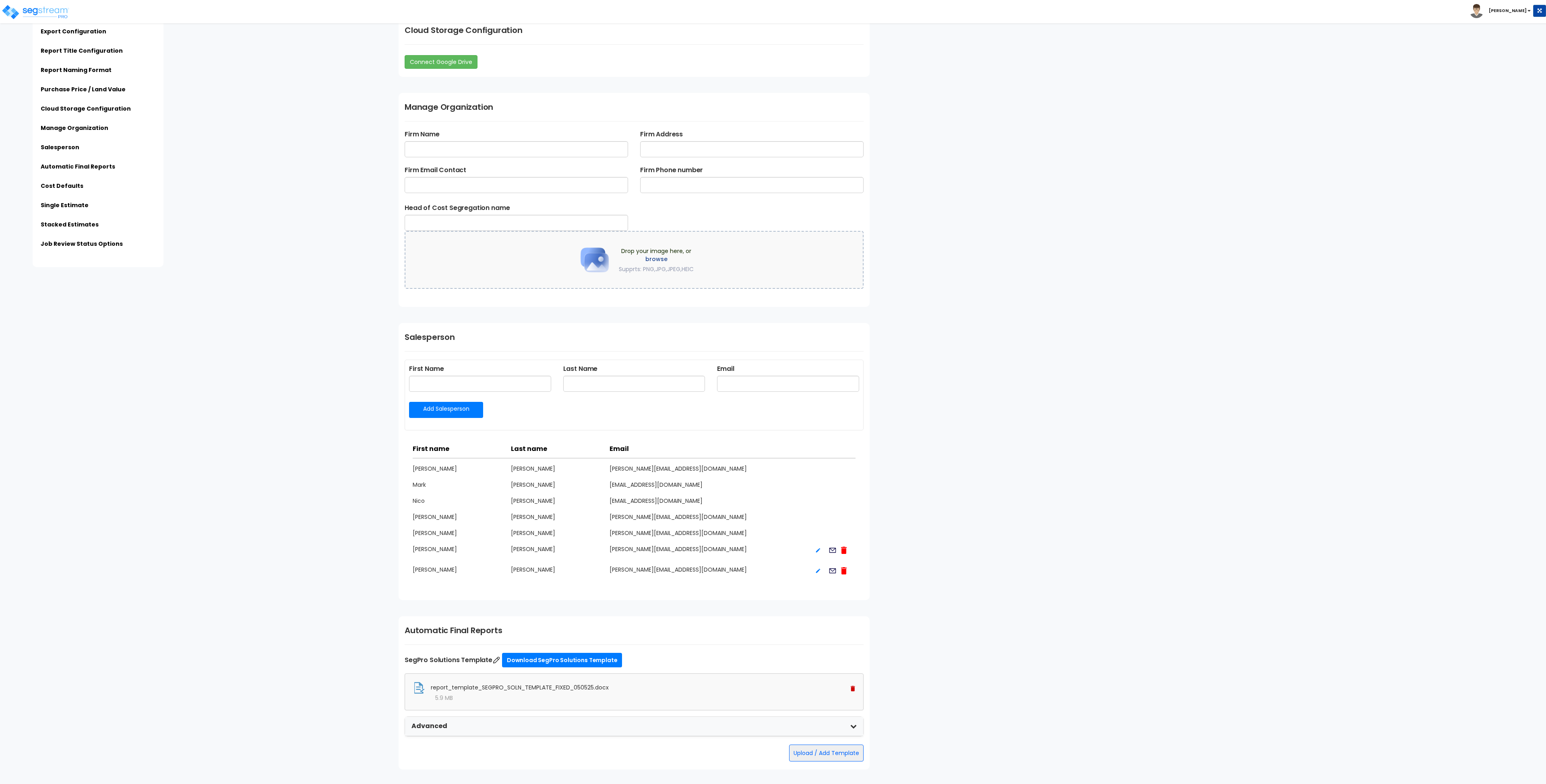
type input "SegPro Solutions LLC - Final Cost Segregation Study - $ENTITY_NAME - $STREET_AD…"
type input "SegPro Solutions LLC - Estimate of Benefits - $ESTIMATE_NAME - $STREET_ADDRESS …"
type input "SegPro Solutions"
type input "Draper, [US_STATE]"
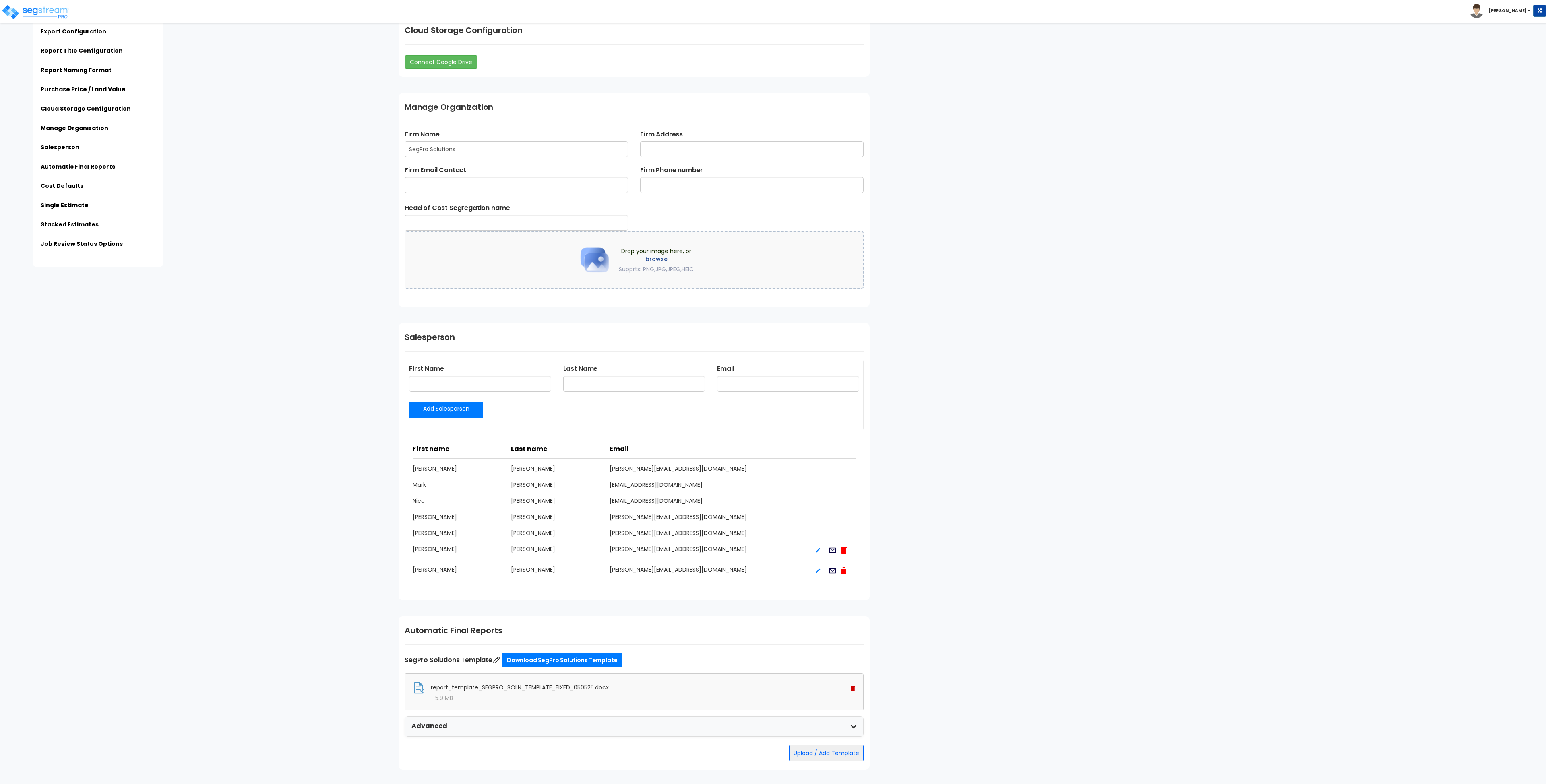
type input "[PERSON_NAME][EMAIL_ADDRESS][DOMAIN_NAME]"
type input "[PHONE_NUMBER]"
type input "[PERSON_NAME]"
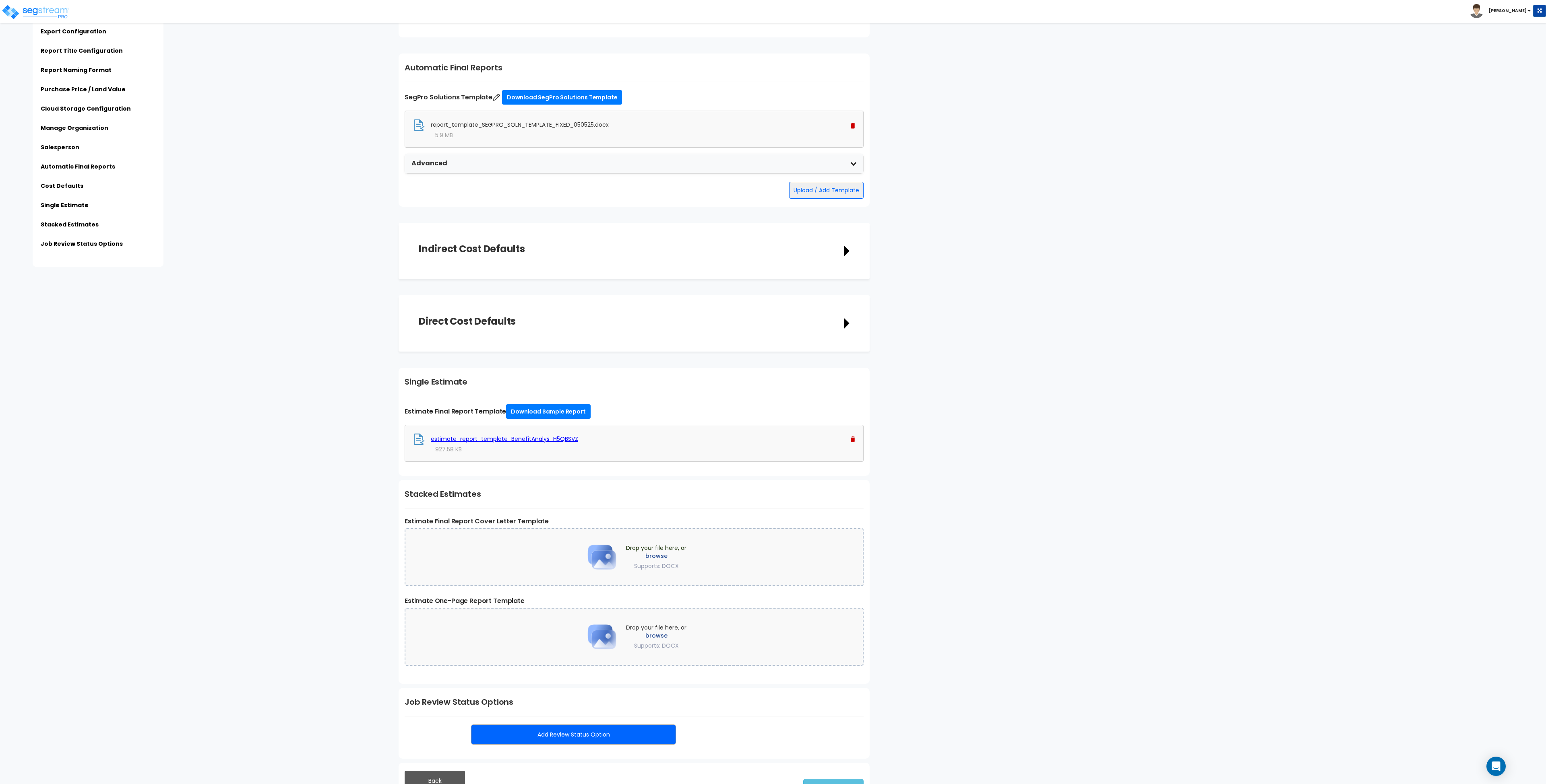
scroll to position [1488, 0]
click at [658, 558] on label "browse" at bounding box center [656, 555] width 61 height 8
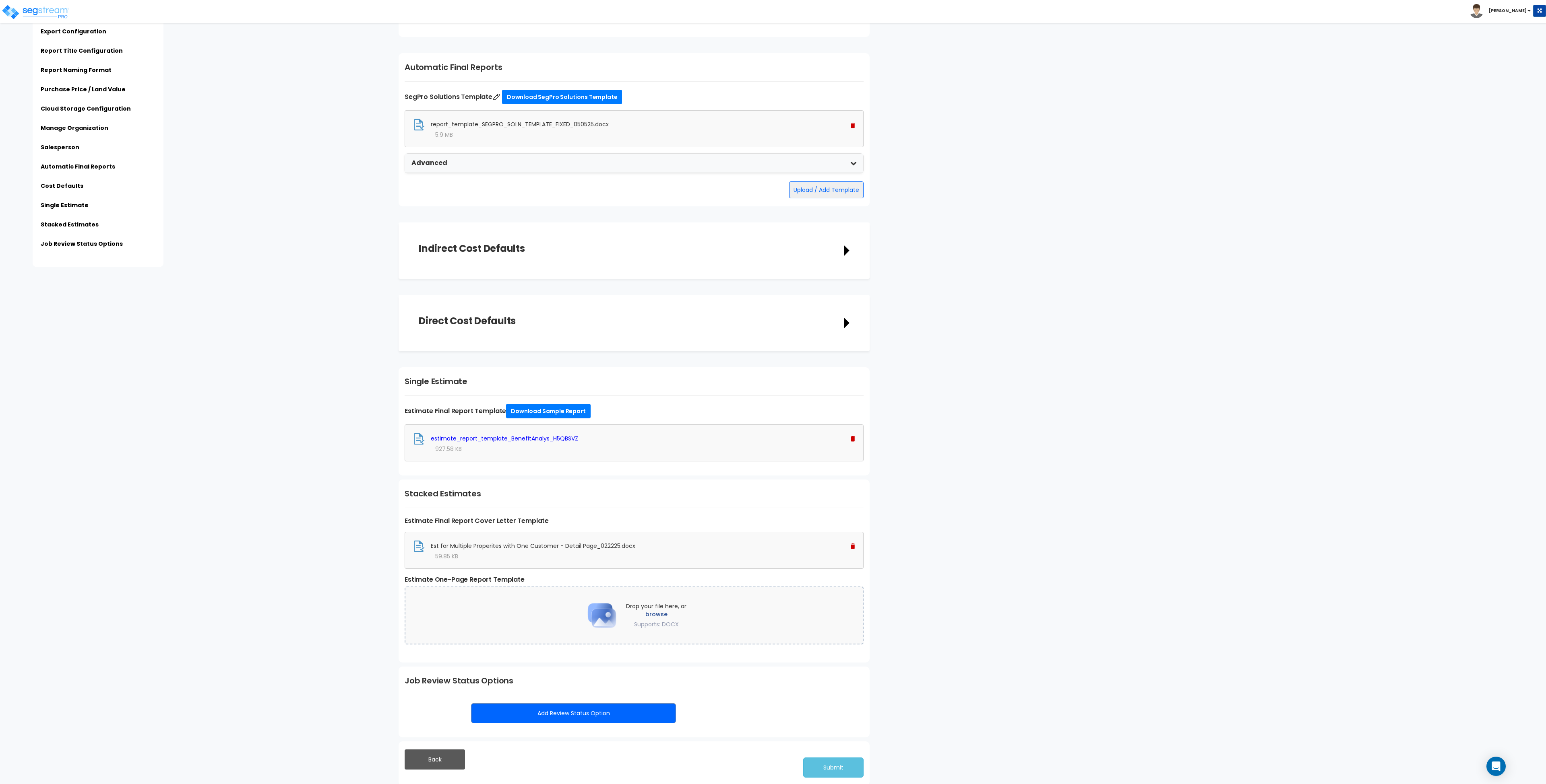
click at [669, 609] on span "Drop your file here, or browse Supports: DOCX" at bounding box center [656, 615] width 61 height 26
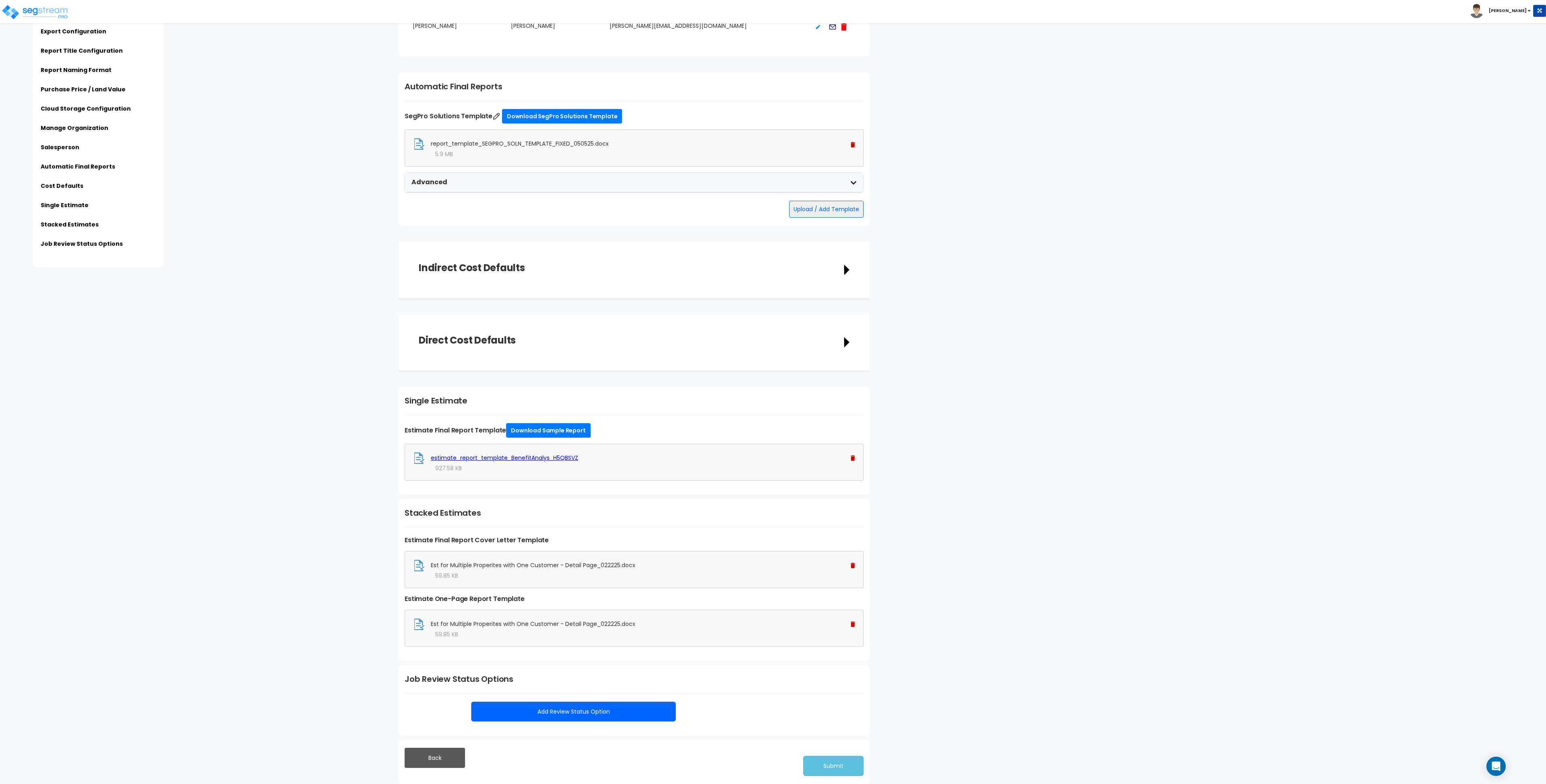
scroll to position [1469, 0]
click at [820, 766] on button "Submit" at bounding box center [833, 766] width 61 height 20
click at [59, 13] on img at bounding box center [35, 12] width 68 height 16
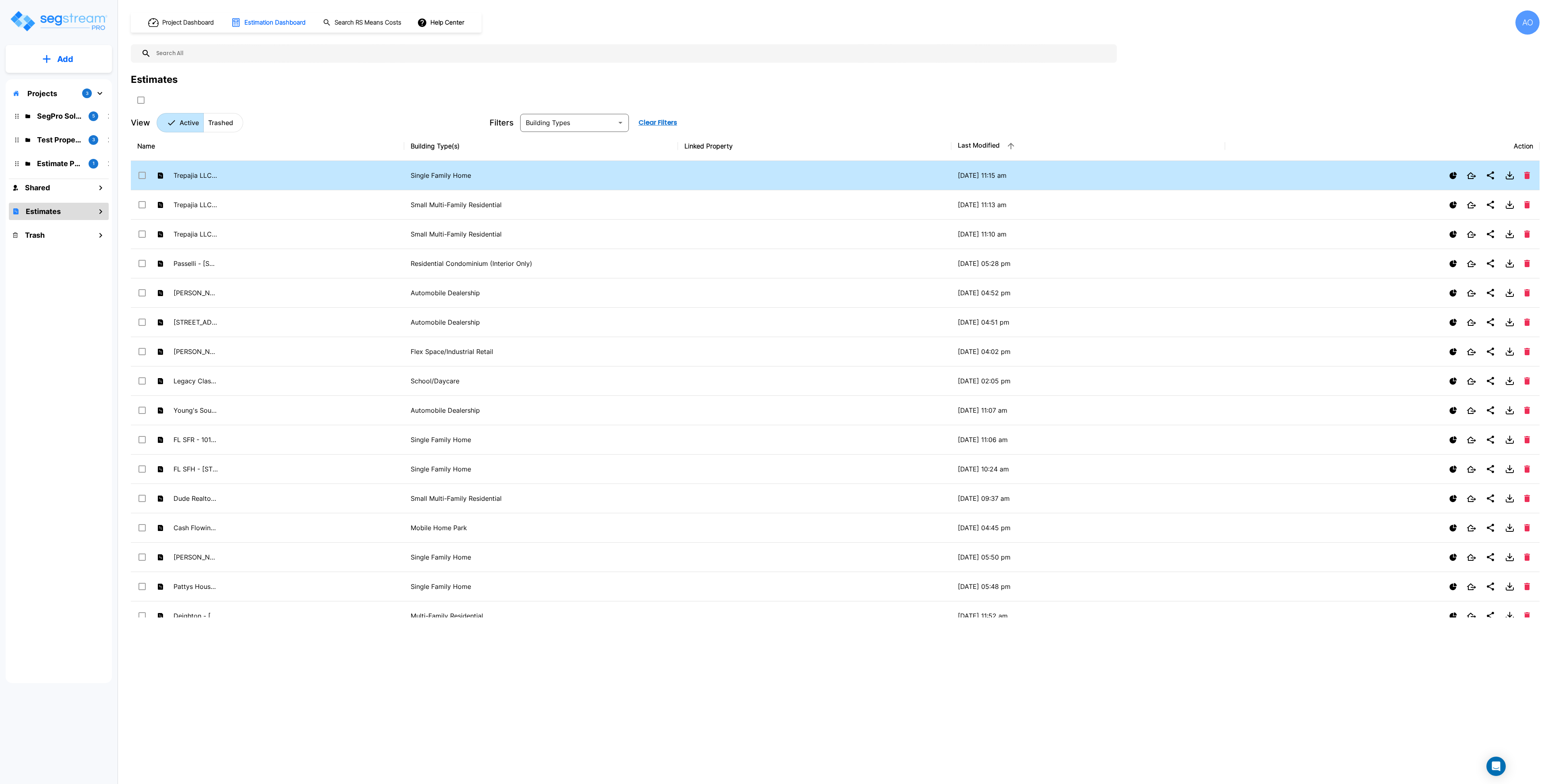
click at [143, 175] on input "select row Trepajia LLC - 2615 W Sexton" at bounding box center [141, 173] width 8 height 7
checkbox input "true"
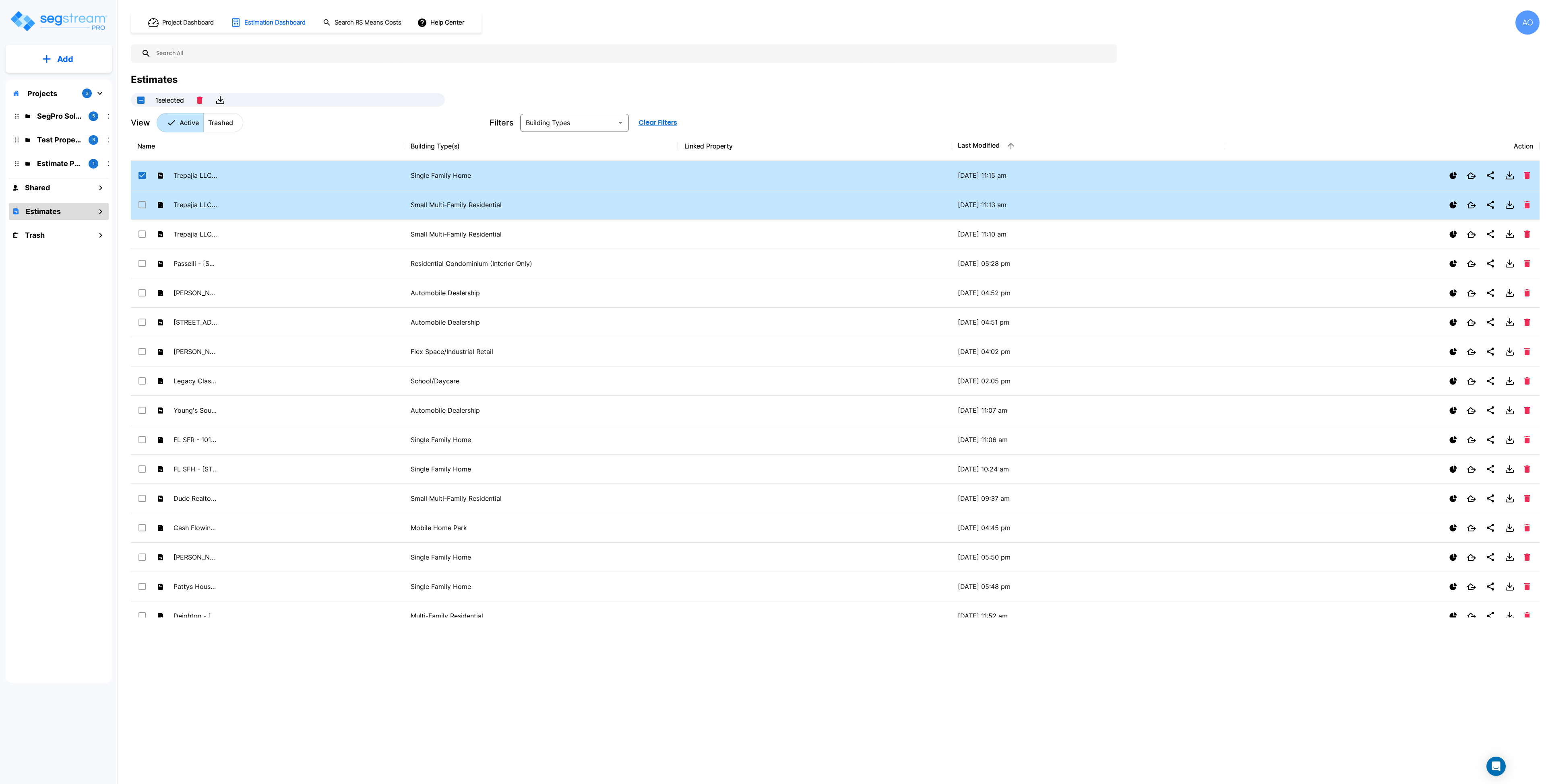
click at [141, 205] on input "select row Trepajia LLC - 1085-93, 1082-90 Elder" at bounding box center [141, 203] width 8 height 7
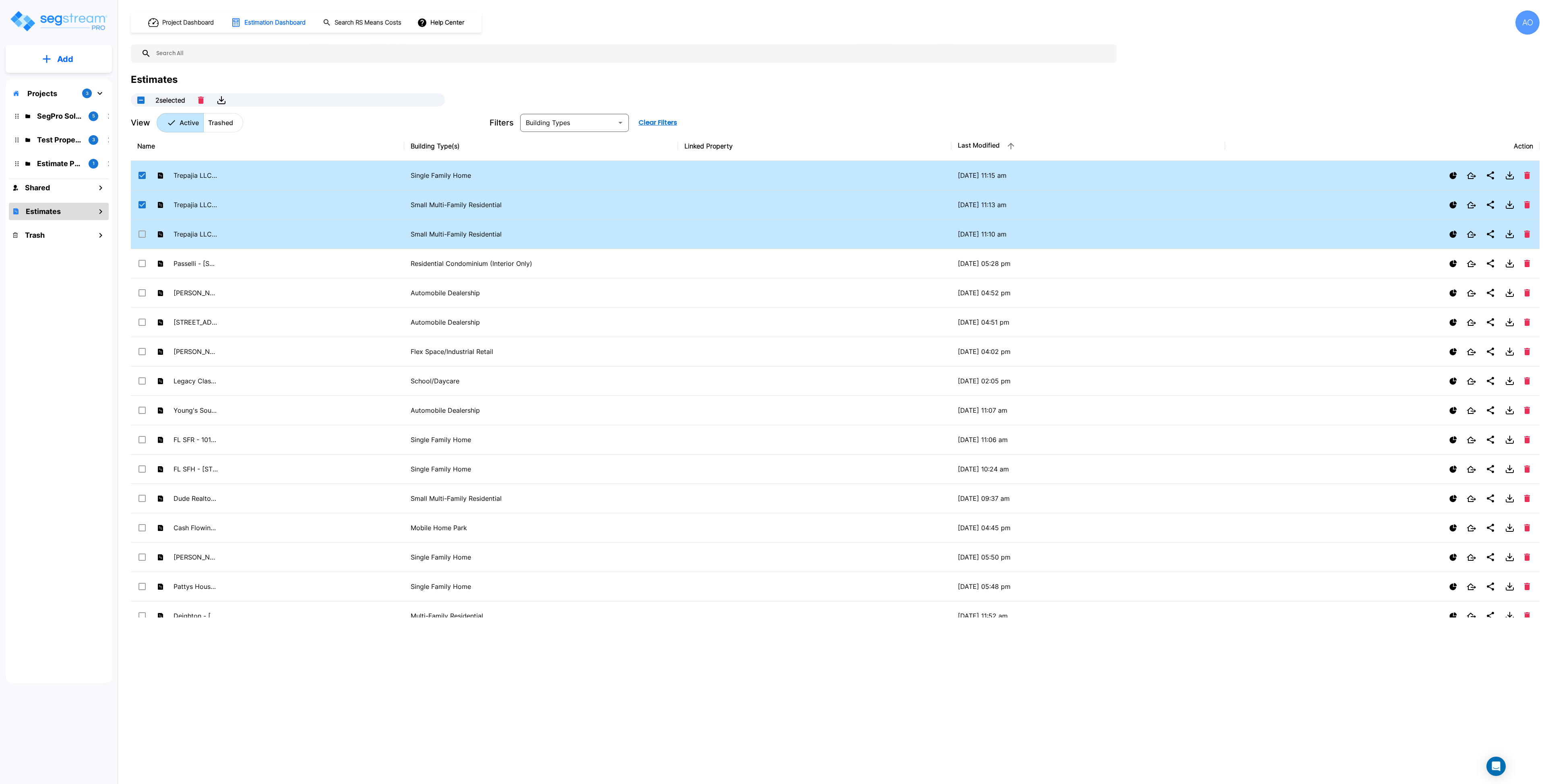
checkbox input "true"
click at [142, 236] on input "select row Trepajia LLC - 80 Lexington Ave" at bounding box center [141, 232] width 8 height 7
checkbox input "true"
click at [1453, 177] on icon "Show Ranges" at bounding box center [1453, 175] width 7 height 7
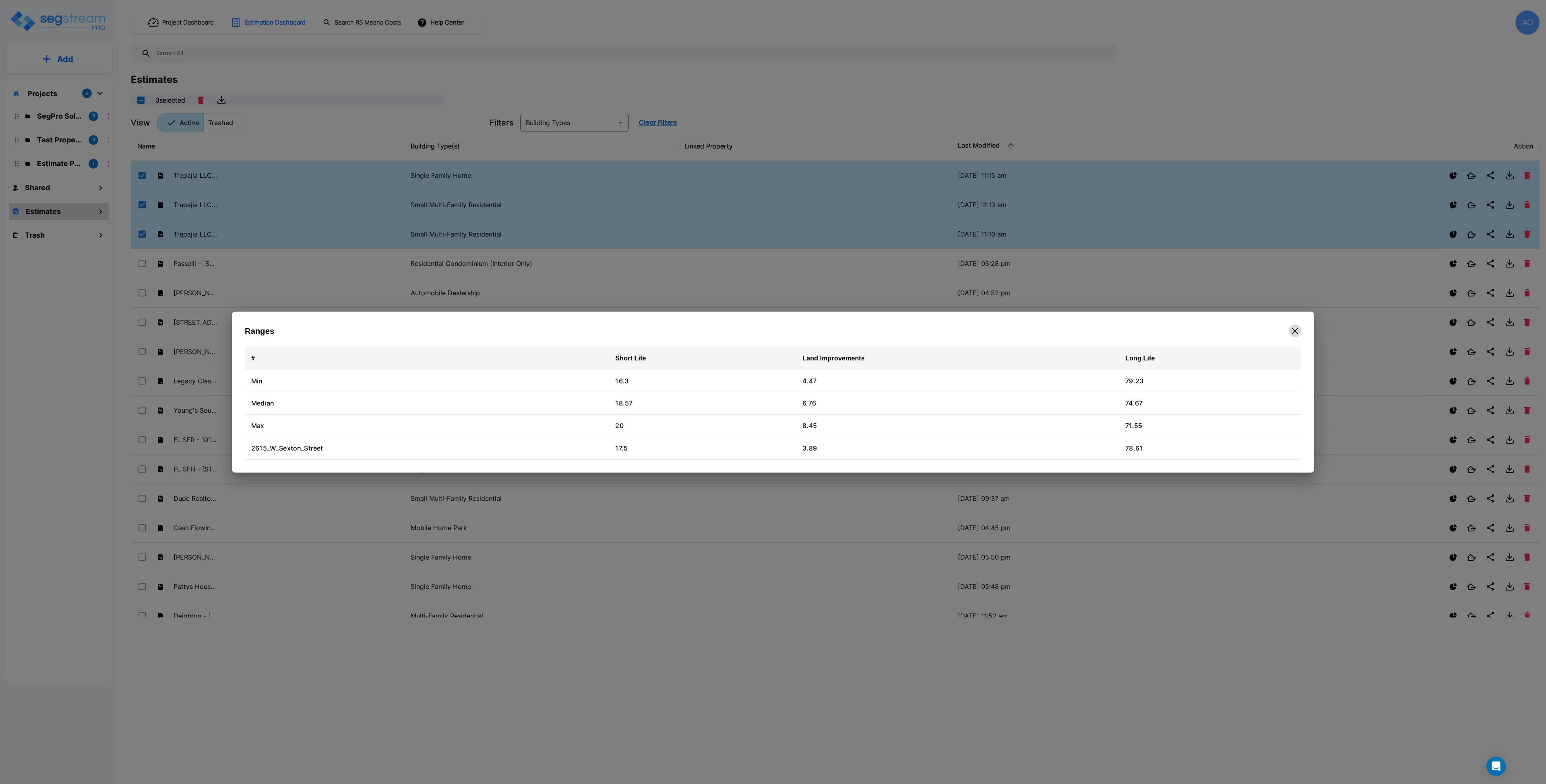
click at [1293, 333] on icon "button" at bounding box center [1295, 331] width 6 height 6
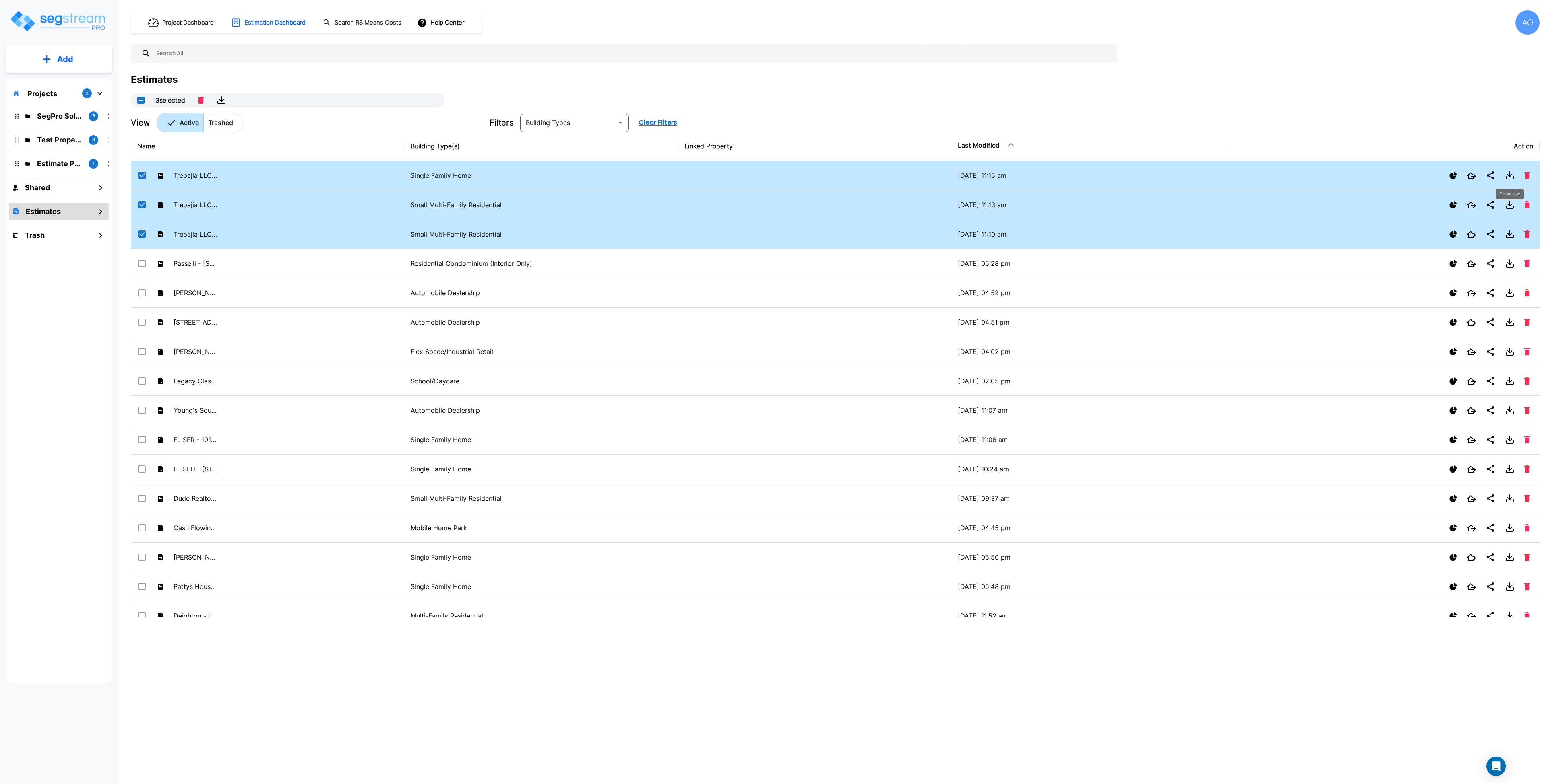
click at [1510, 176] on icon "Download" at bounding box center [1510, 174] width 0 height 5
click at [1511, 212] on li "Download Word" at bounding box center [1508, 206] width 64 height 31
click at [583, 675] on div "Project Dashboard Estimation Dashboard Search RS Means Costs Help Center AO Est…" at bounding box center [835, 392] width 1422 height 784
click at [618, 125] on icon "Open" at bounding box center [621, 123] width 10 height 10
click at [618, 125] on icon "Close" at bounding box center [621, 123] width 10 height 10
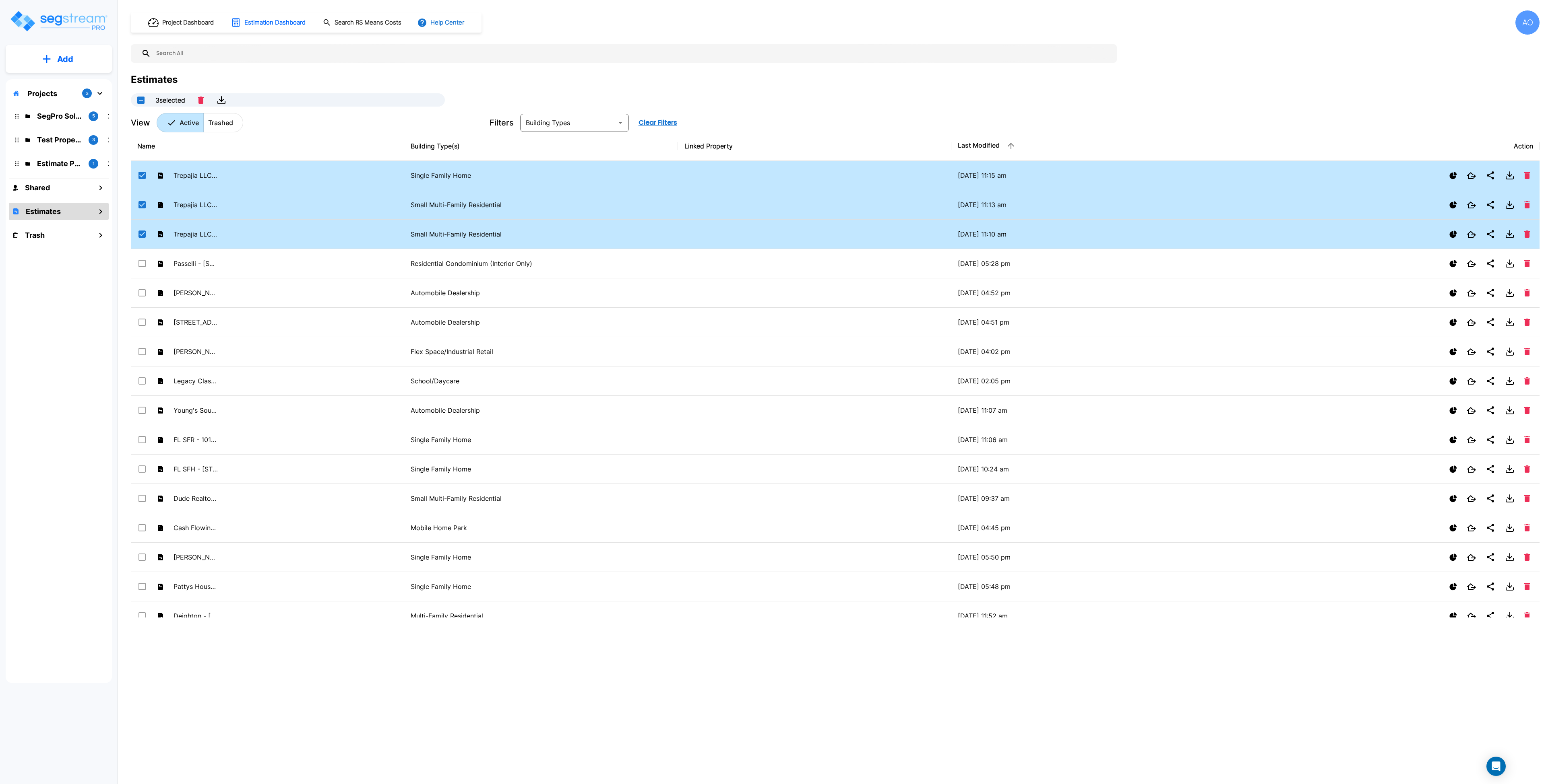
click at [430, 25] on button "Help Center" at bounding box center [441, 22] width 52 height 15
click at [453, 59] on link "How-To Videos" at bounding box center [456, 59] width 77 height 14
click at [143, 172] on input "select row Trepajia LLC - 2615 W Sexton" at bounding box center [141, 173] width 8 height 7
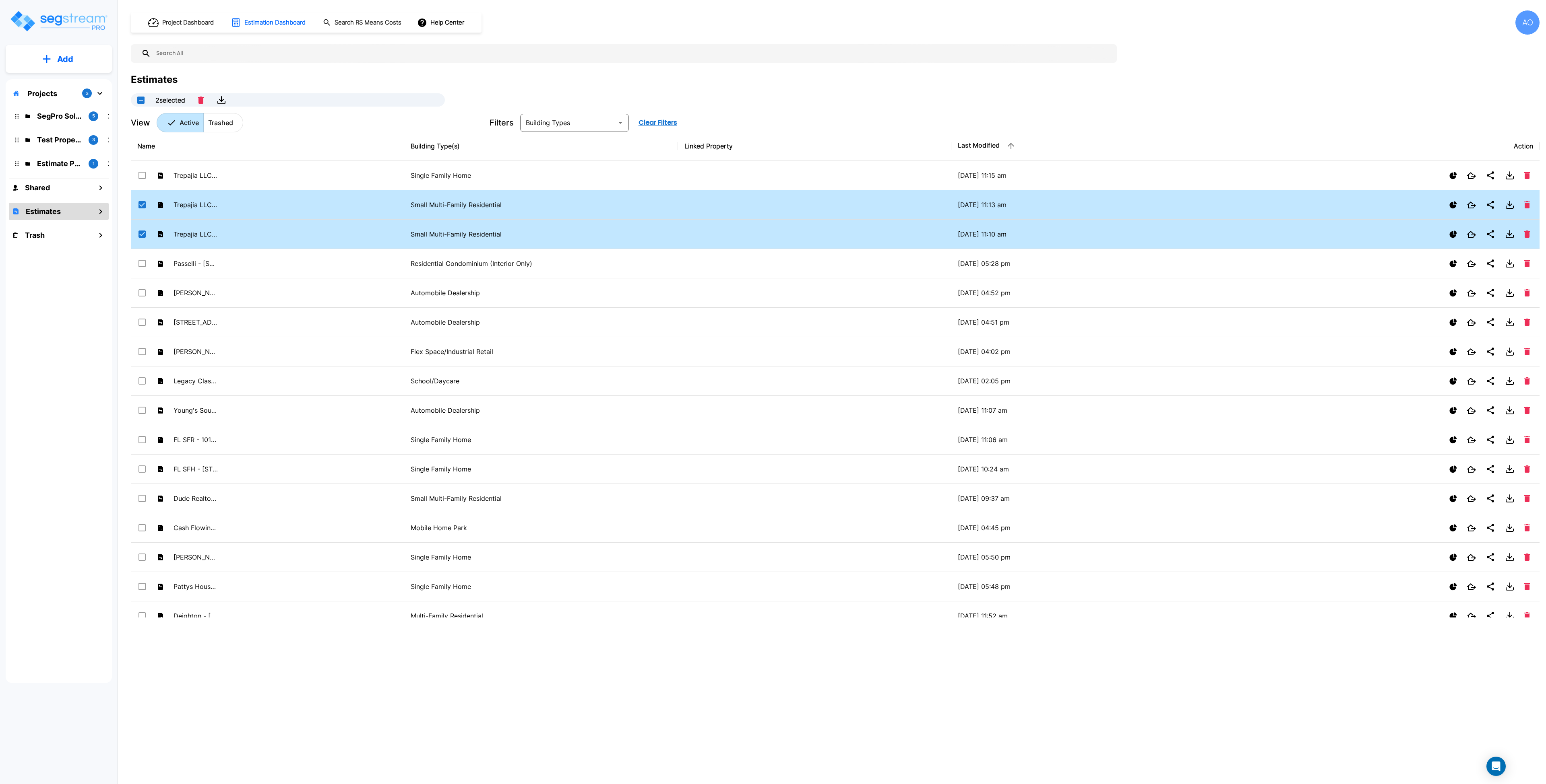
checkbox input "false"
click at [142, 201] on input "select row Trepajia LLC - 1085-93, 1082-90 Elder" at bounding box center [141, 203] width 8 height 7
checkbox input "false"
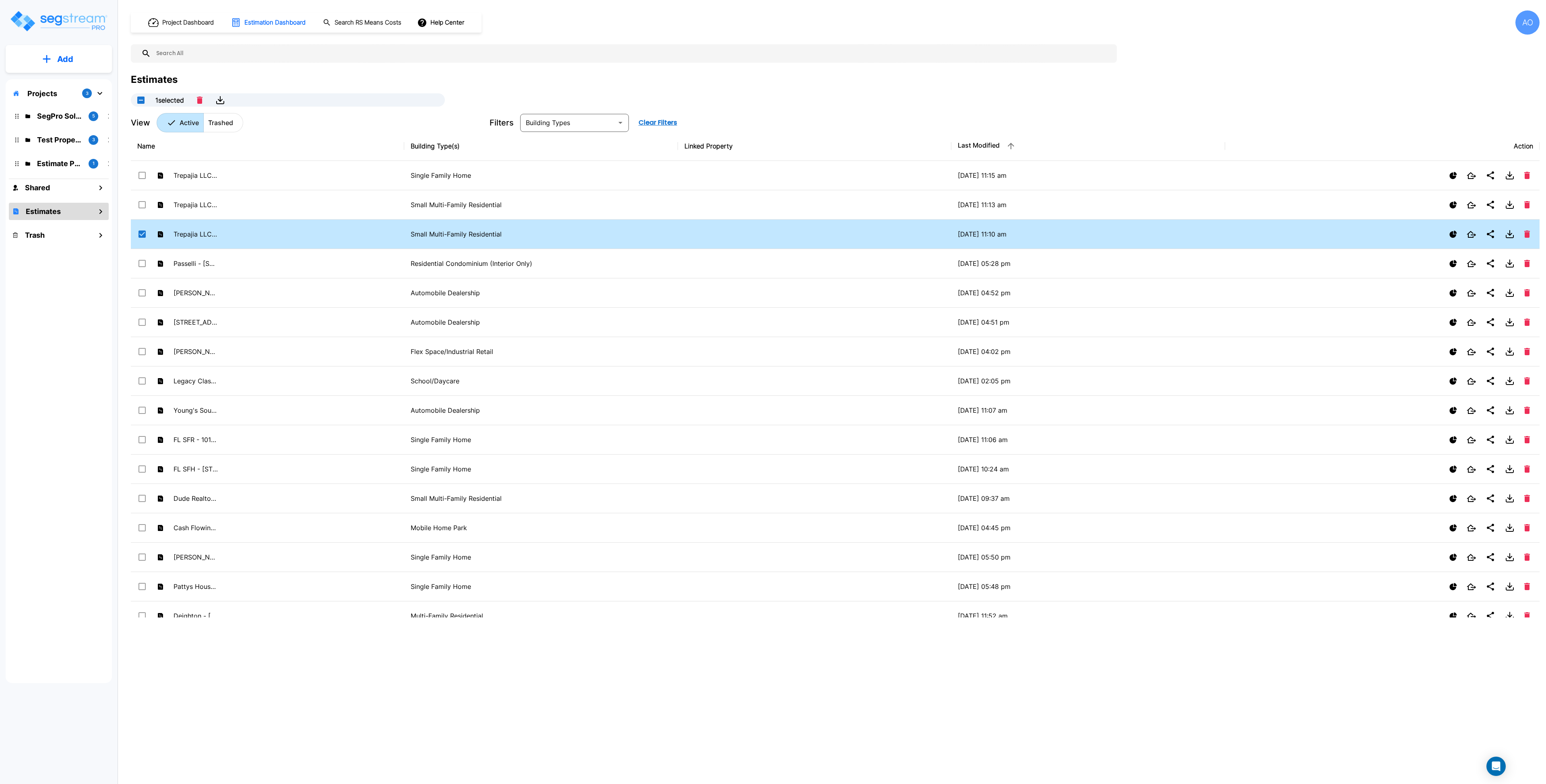
click at [140, 239] on div "Trepajia LLC - [STREET_ADDRESS]" at bounding box center [178, 234] width 80 height 12
checkbox input "false"
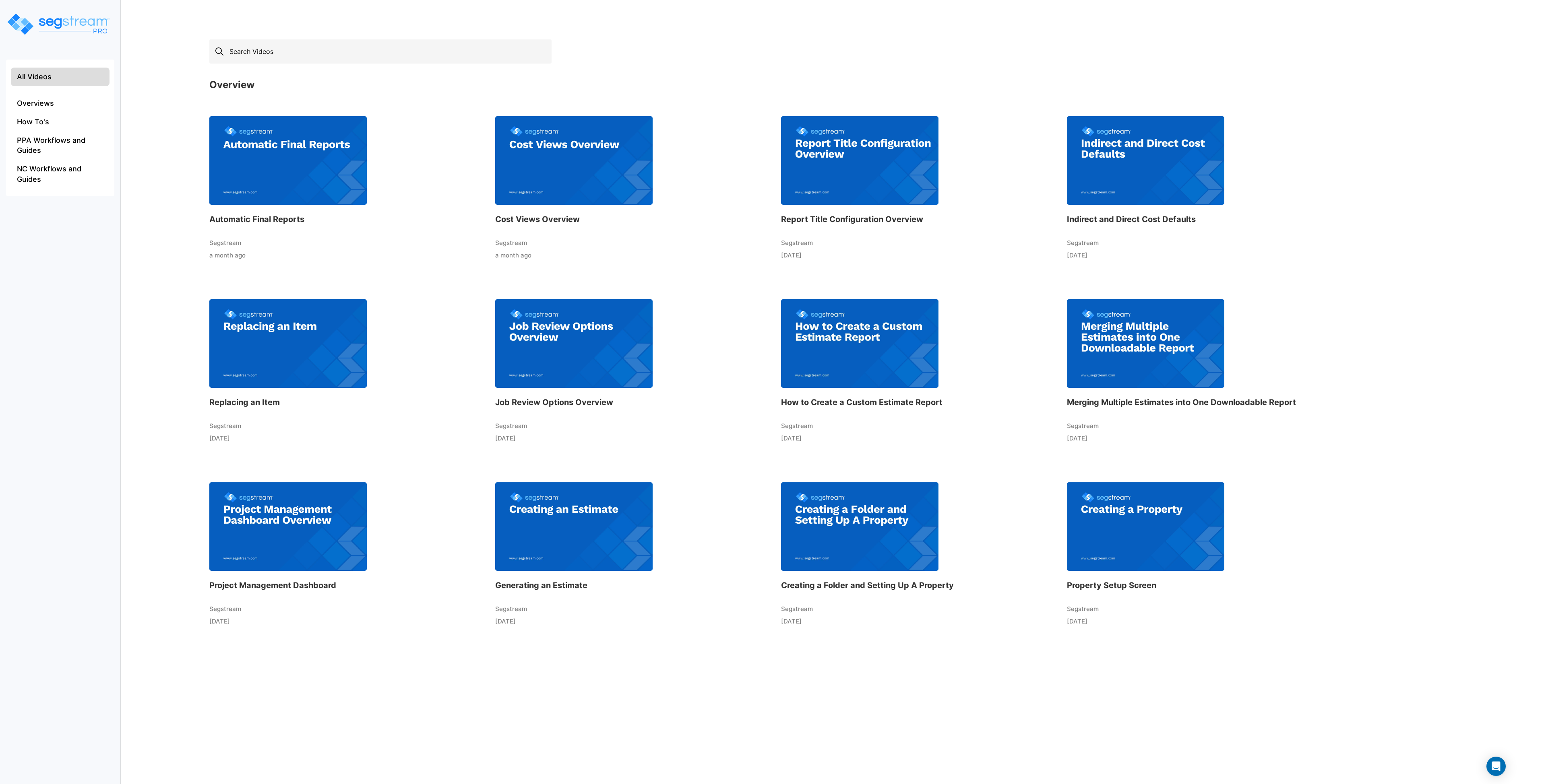
click at [288, 50] on input "text" at bounding box center [380, 52] width 342 height 24
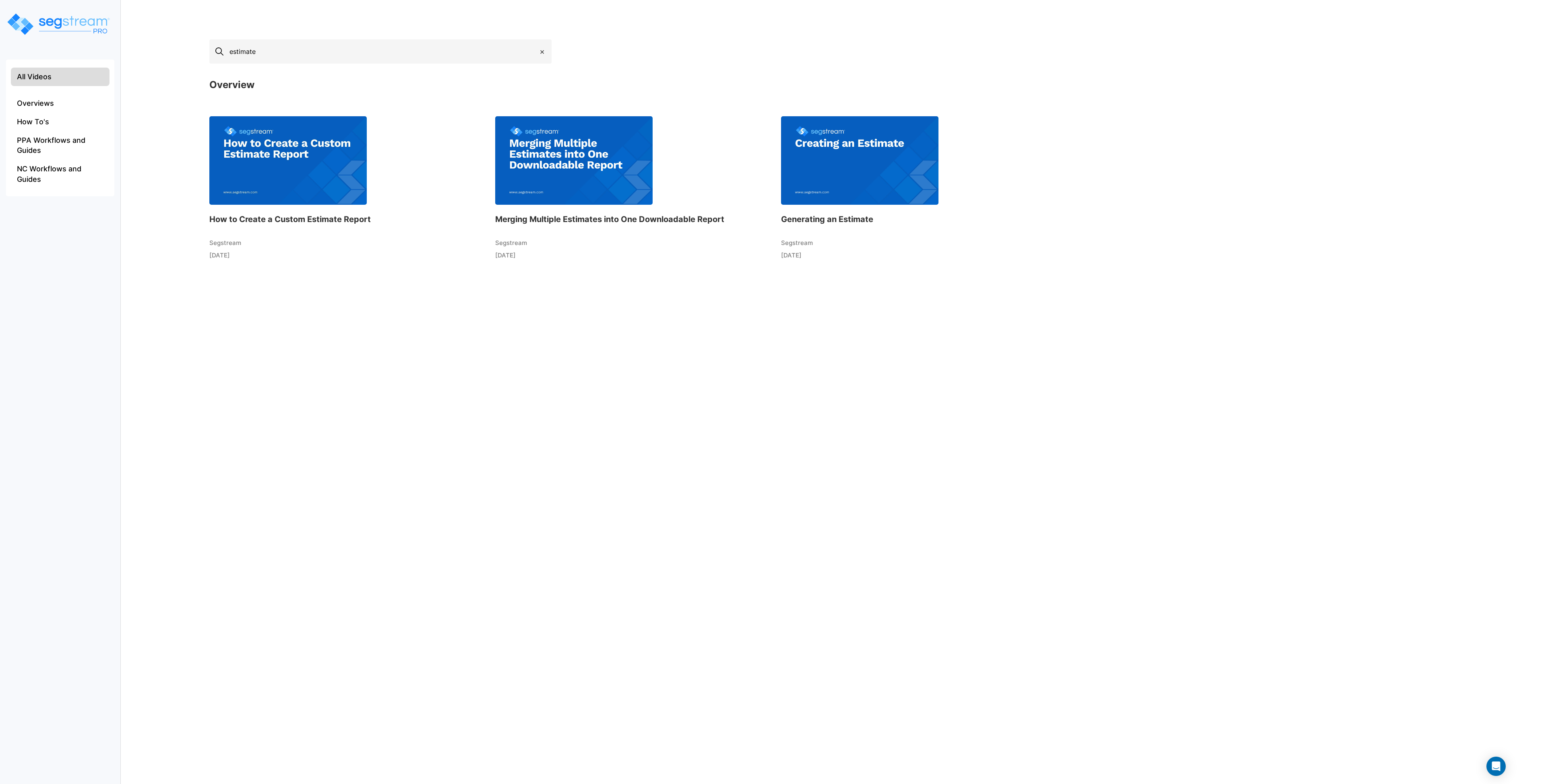
type input "estimate"
click at [558, 185] on img at bounding box center [574, 161] width 157 height 89
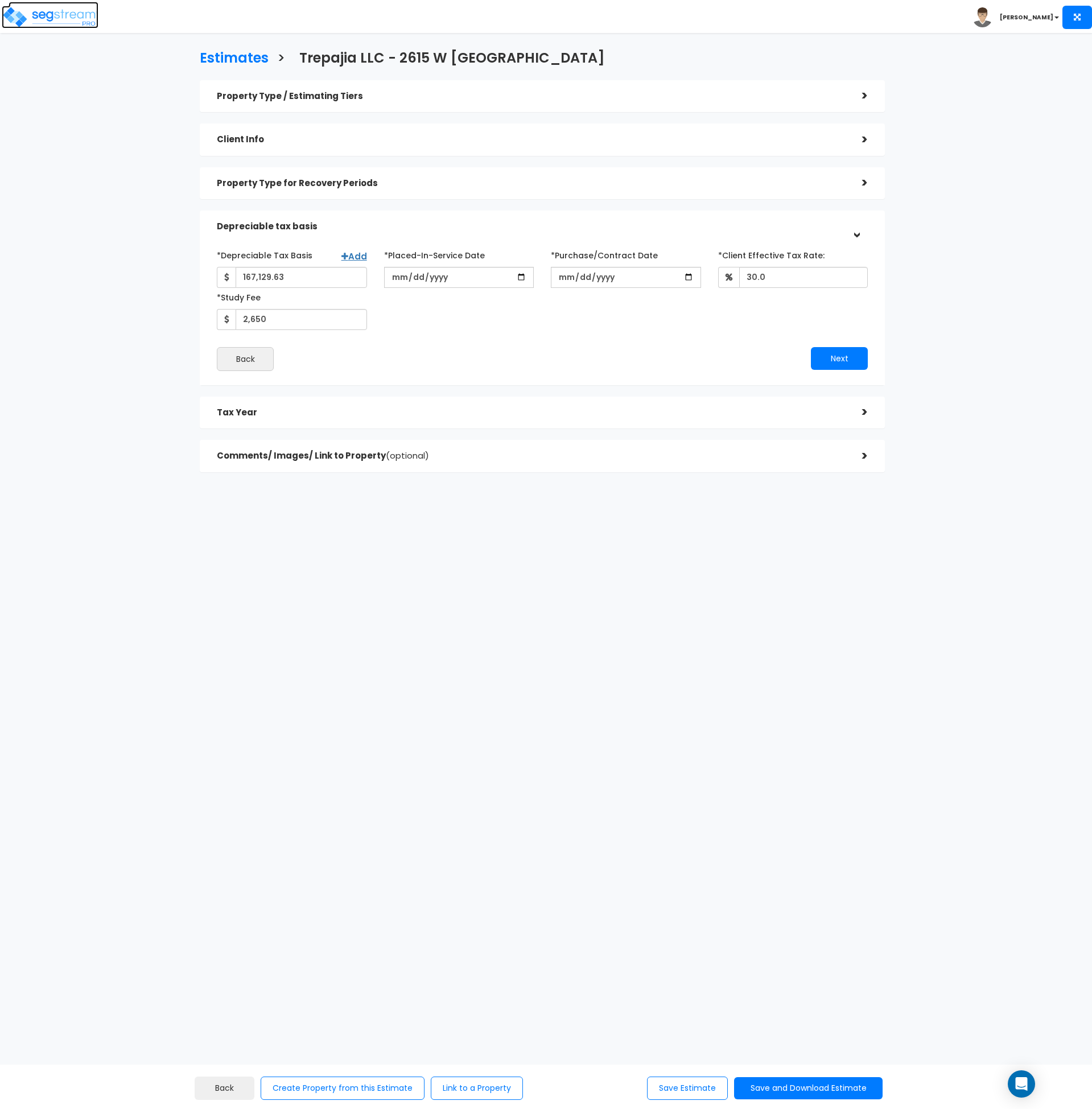
click at [48, 14] on img at bounding box center [50, 17] width 97 height 23
